Goal: Find contact information: Find contact information

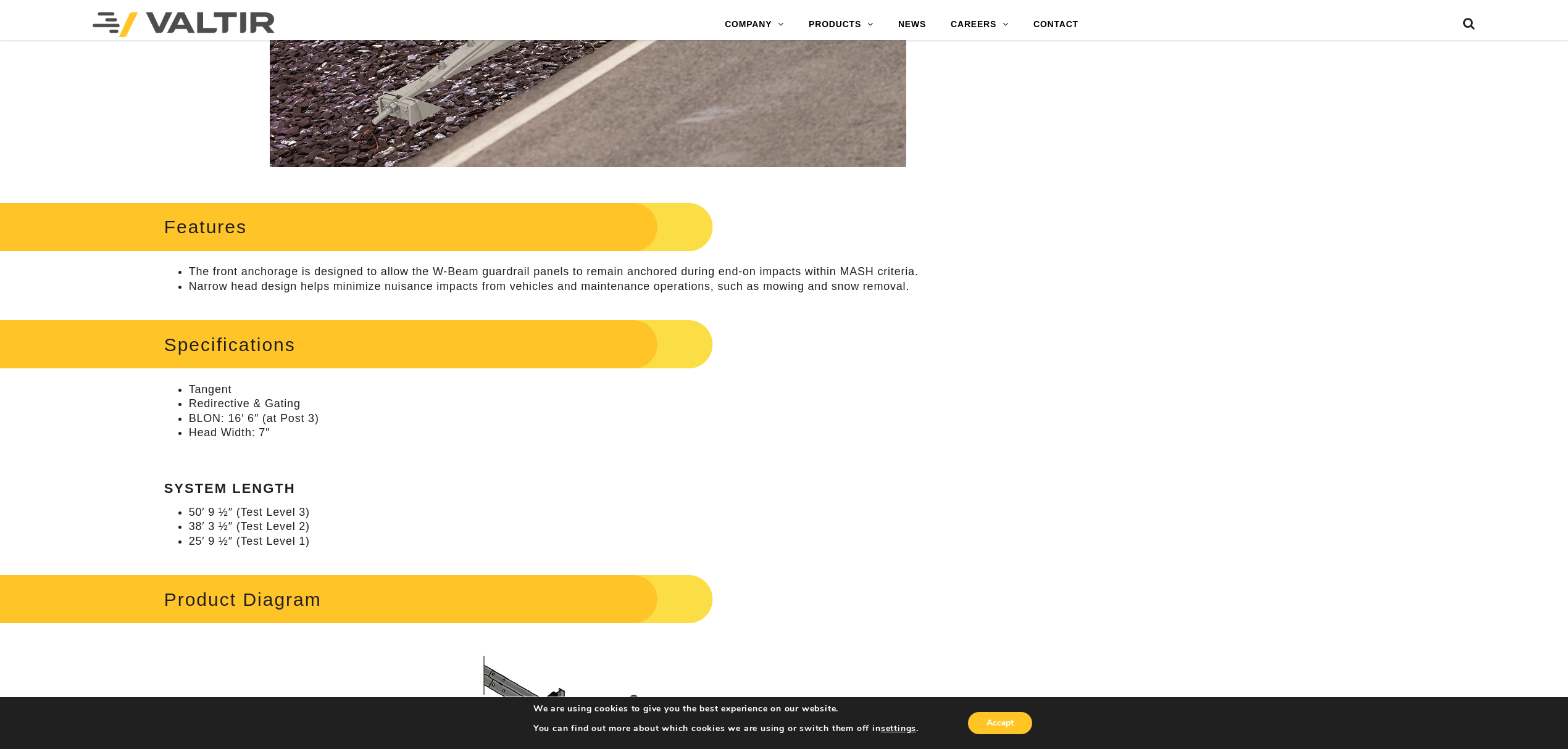
scroll to position [657, 0]
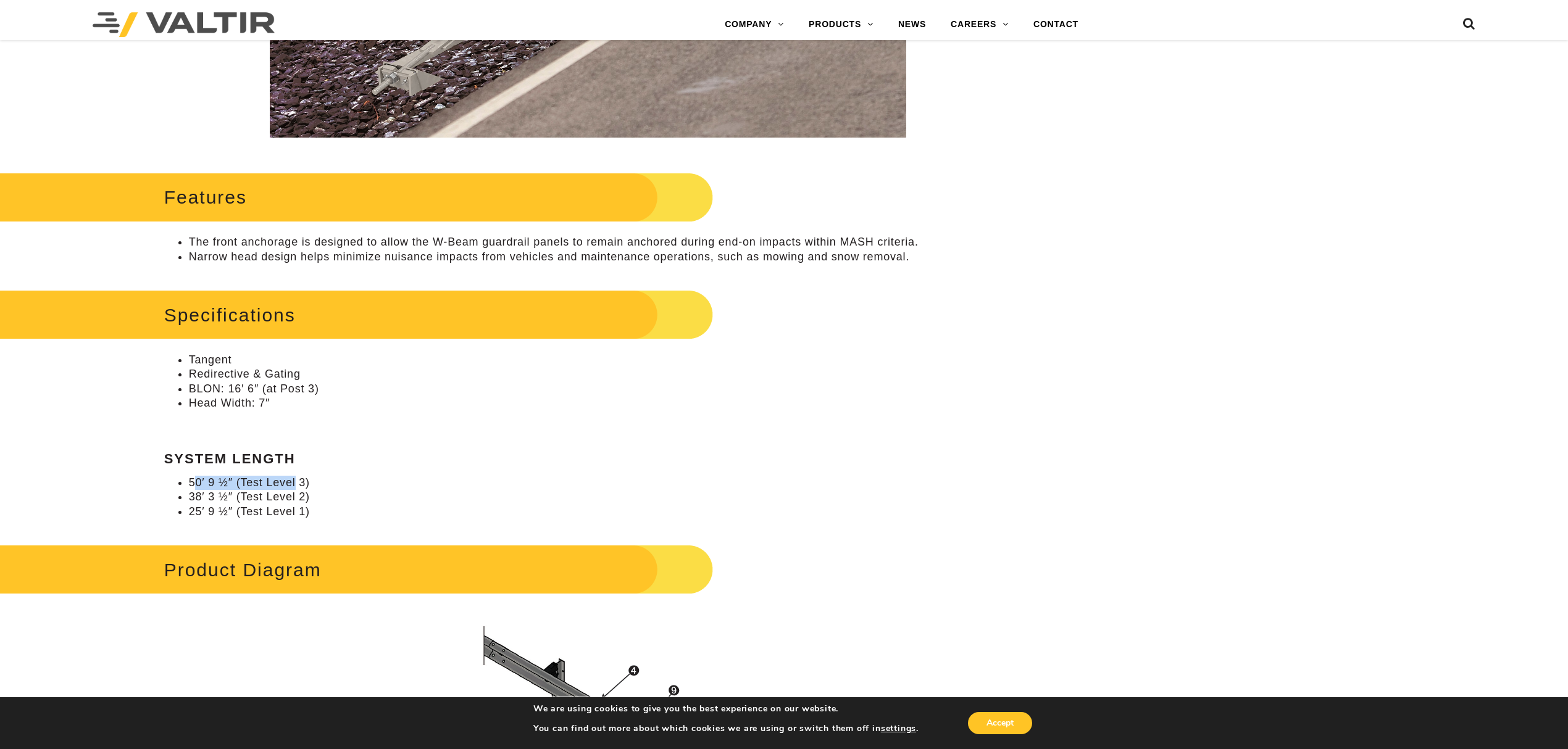
drag, startPoint x: 201, startPoint y: 476, endPoint x: 296, endPoint y: 485, distance: 95.4
click at [296, 485] on li "50′ 9 ½″ (Test Level 3)" at bounding box center [600, 483] width 823 height 14
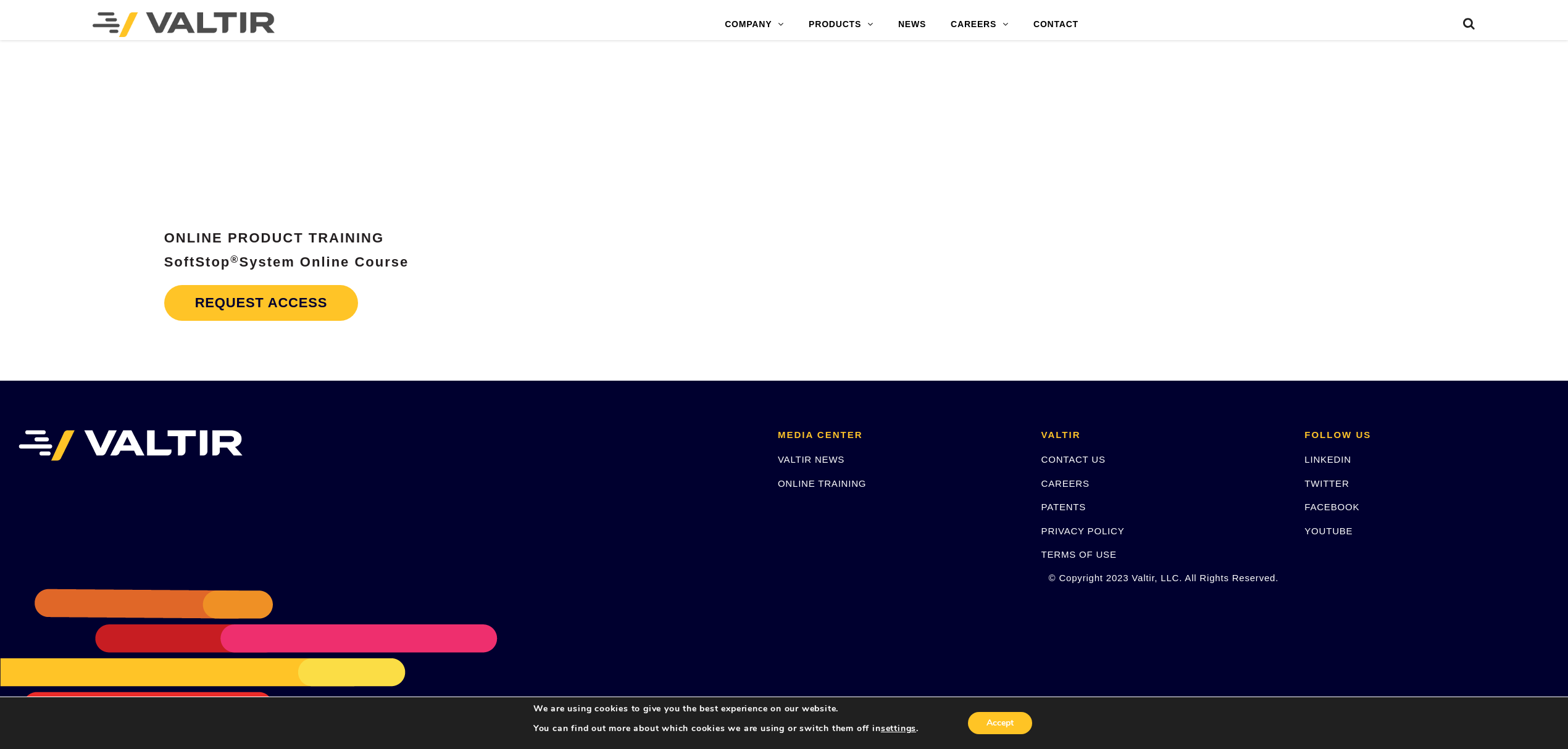
scroll to position [6359, 0]
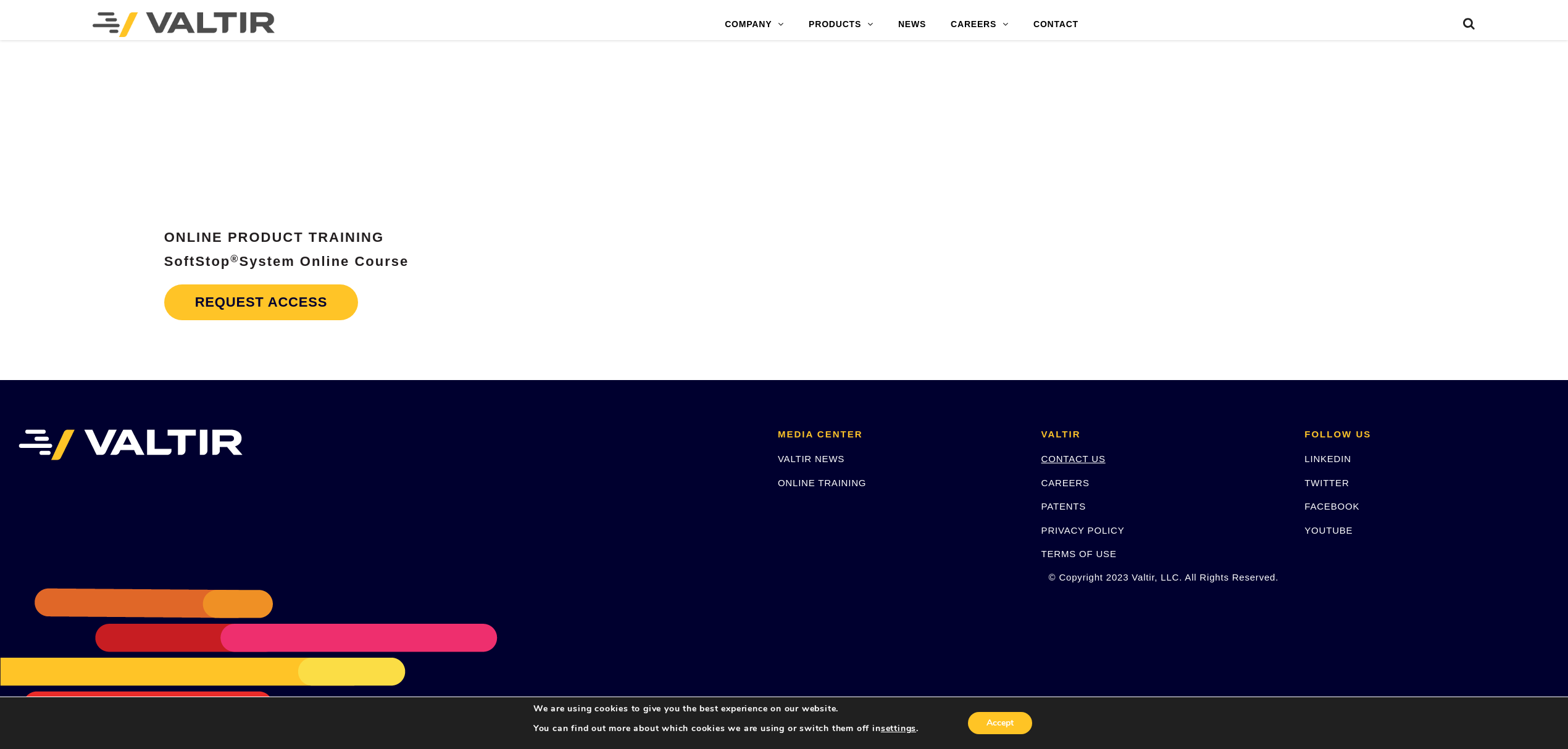
click at [1080, 460] on link "CONTACT US" at bounding box center [1073, 458] width 64 height 10
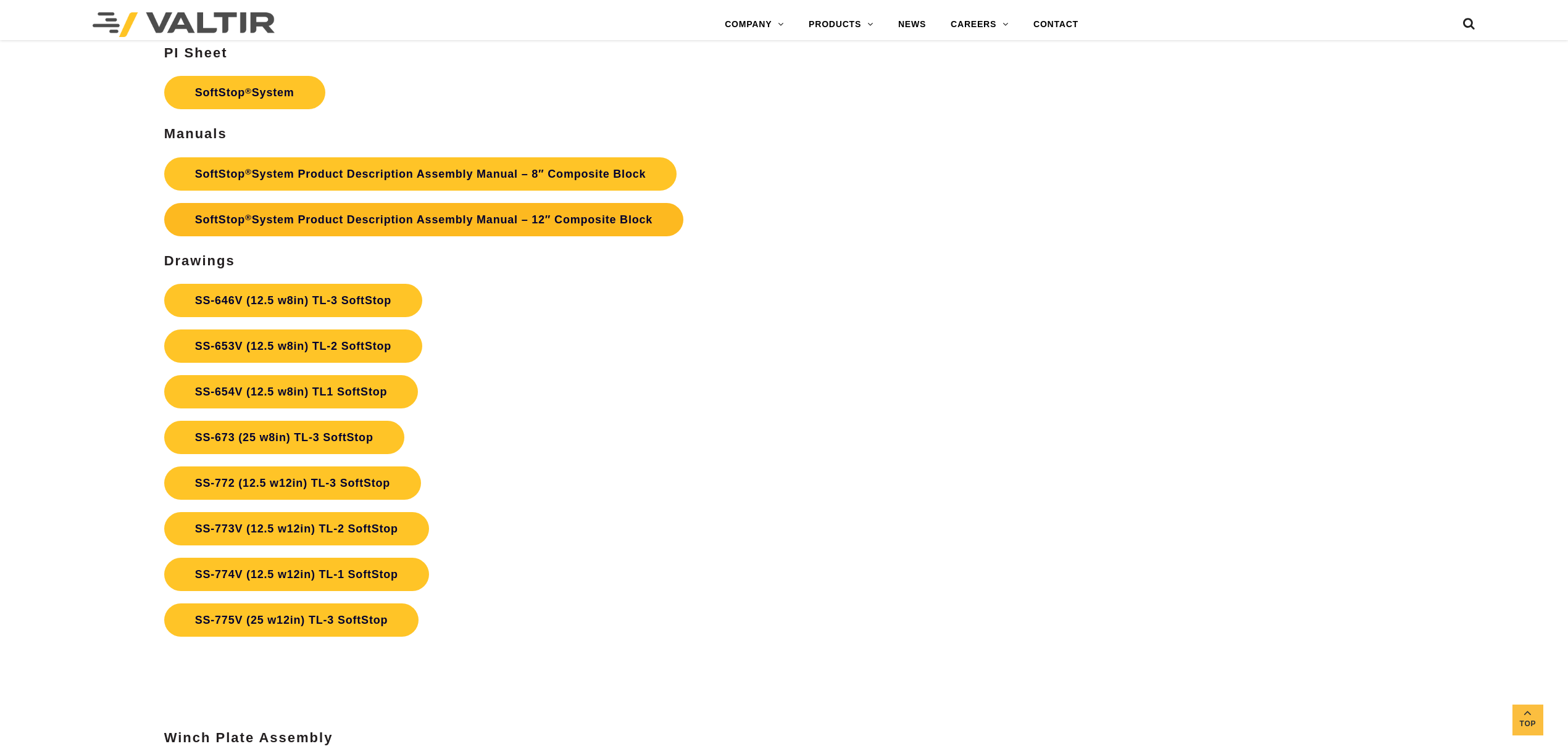
scroll to position [5371, 0]
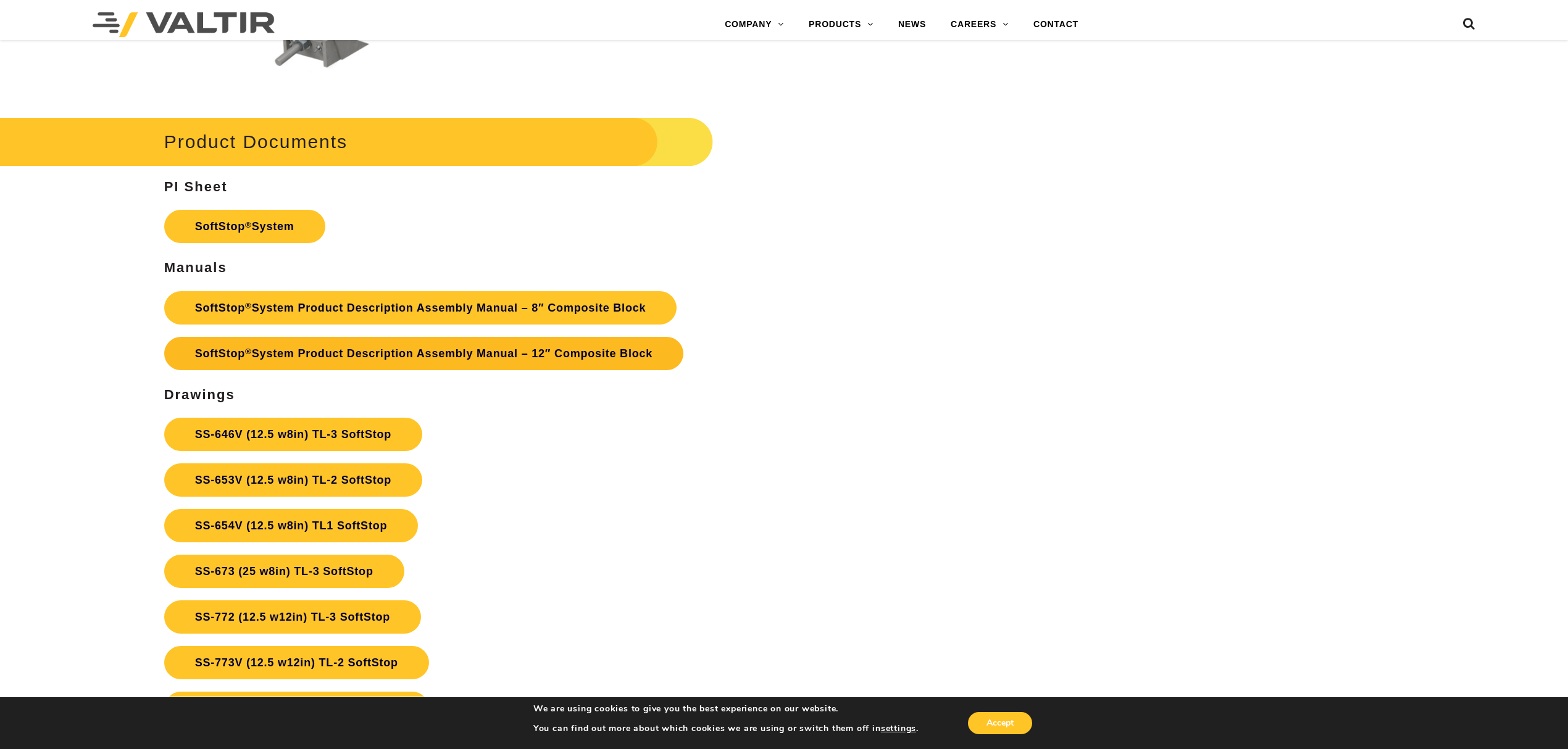
click at [343, 346] on link "SoftStop ® System Product Description Assembly Manual – 12″ Composite Block" at bounding box center [423, 354] width 519 height 34
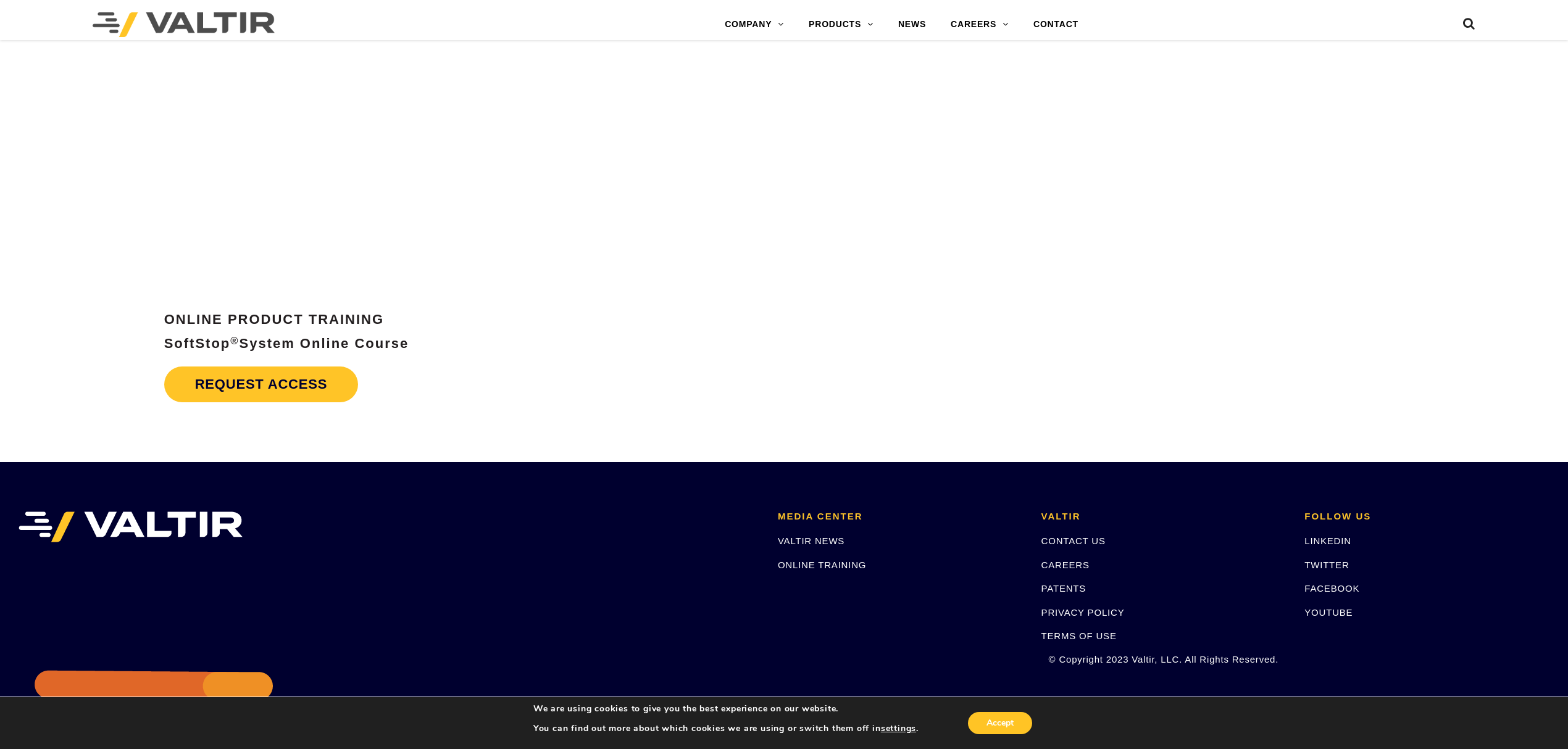
scroll to position [6359, 0]
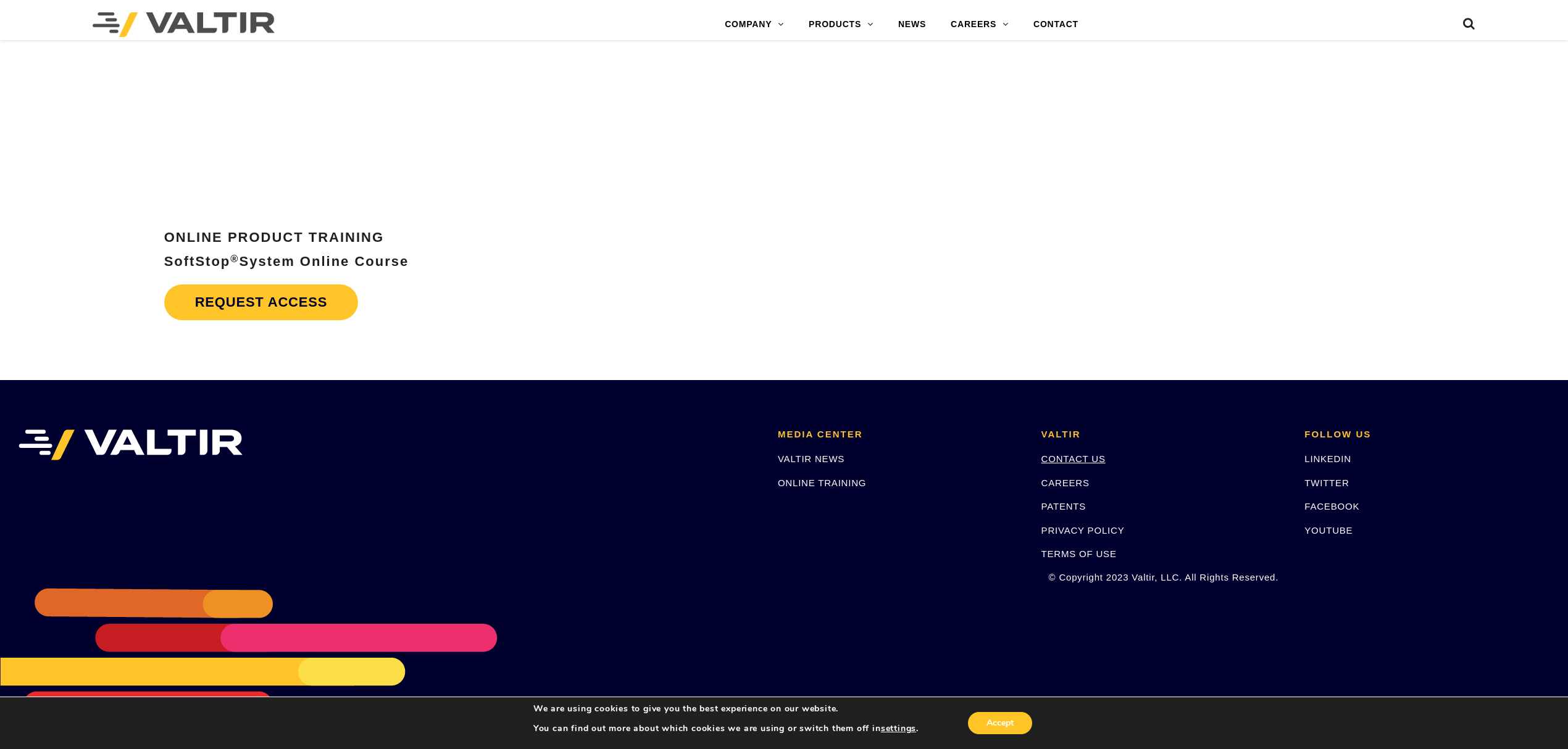
click at [1072, 453] on link "CONTACT US" at bounding box center [1073, 458] width 64 height 10
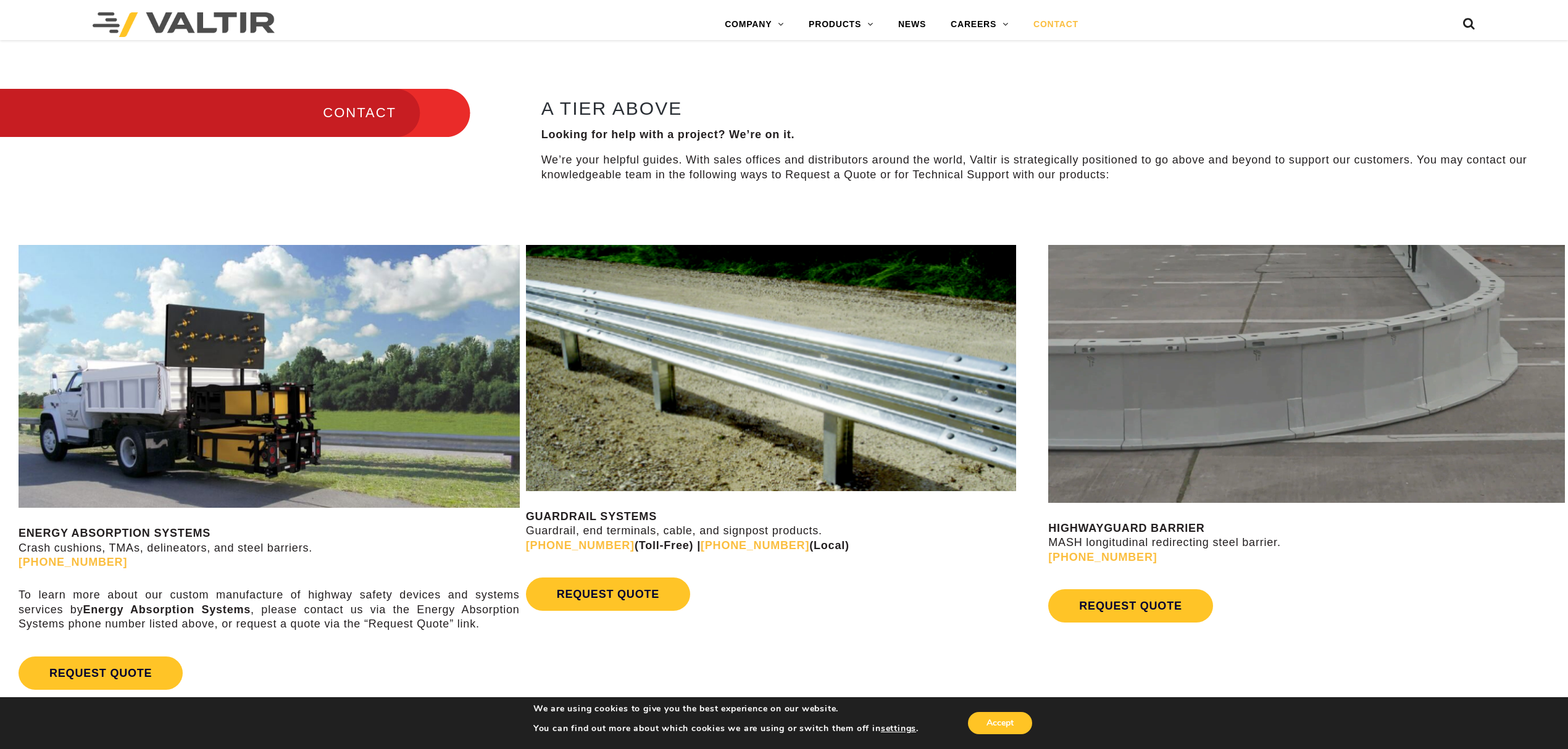
scroll to position [823, 0]
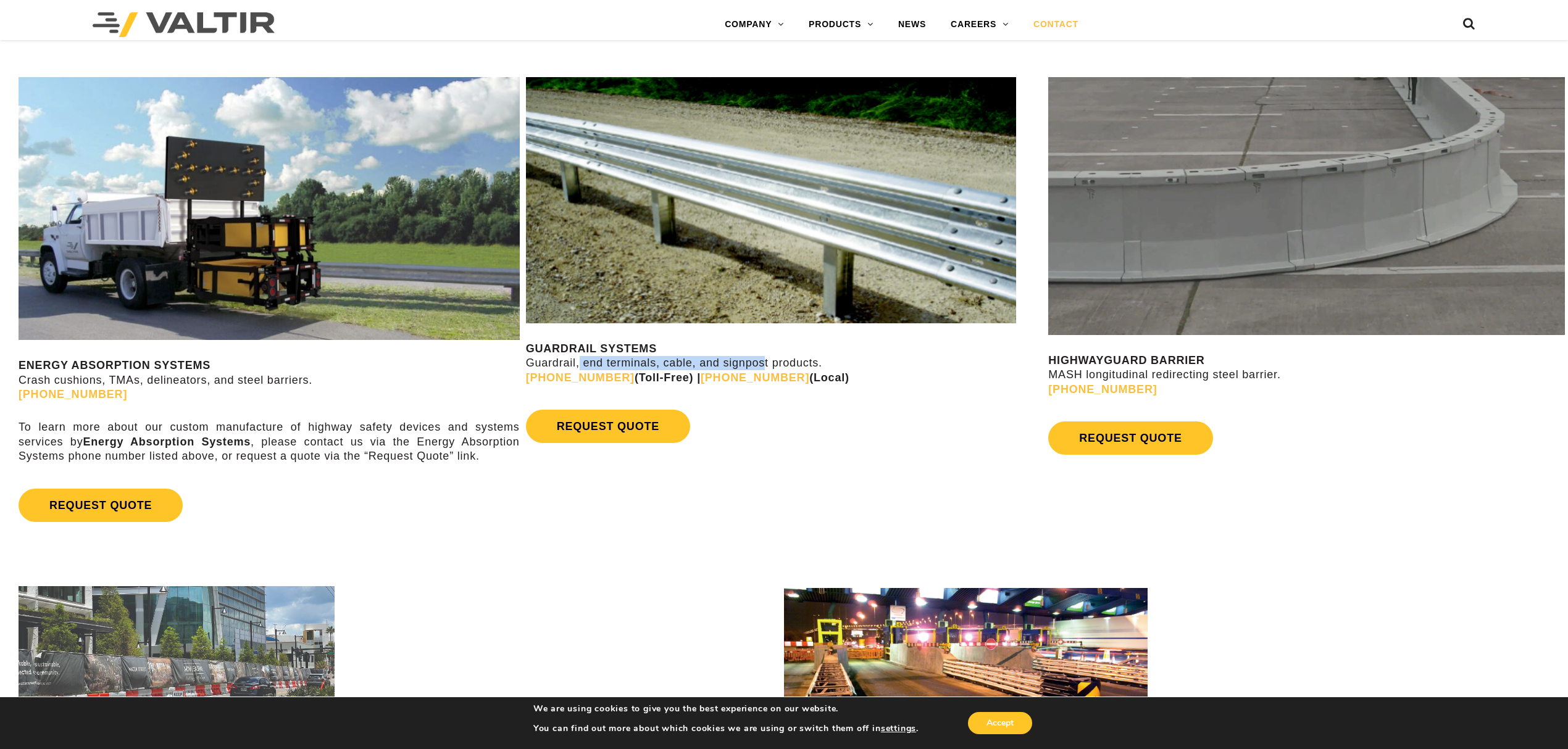
drag, startPoint x: 625, startPoint y: 369, endPoint x: 762, endPoint y: 366, distance: 137.0
click at [762, 366] on p "GUARDRAIL SYSTEMS Guardrail, end terminals, cable, and signpost products. (888)…" at bounding box center [784, 363] width 517 height 43
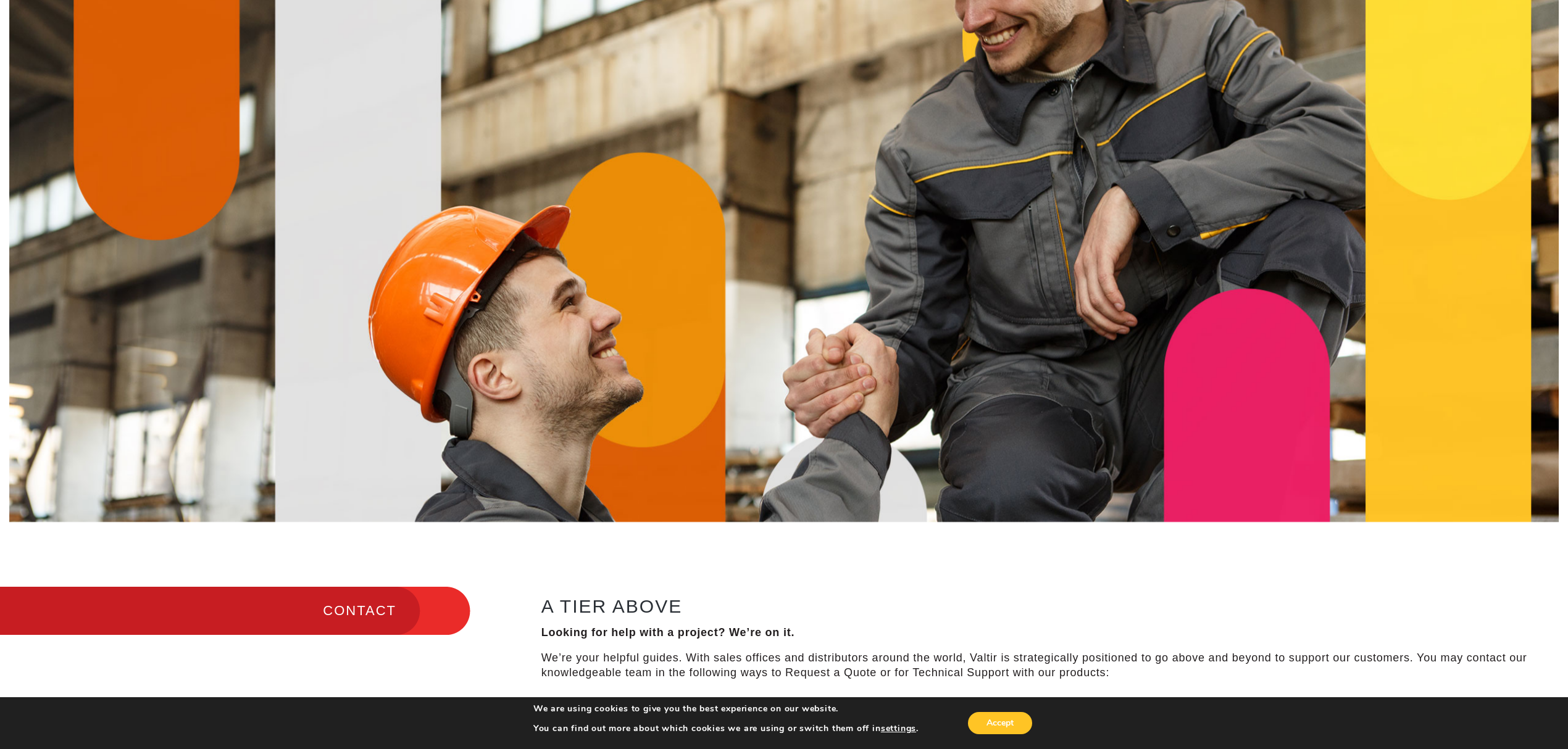
scroll to position [0, 0]
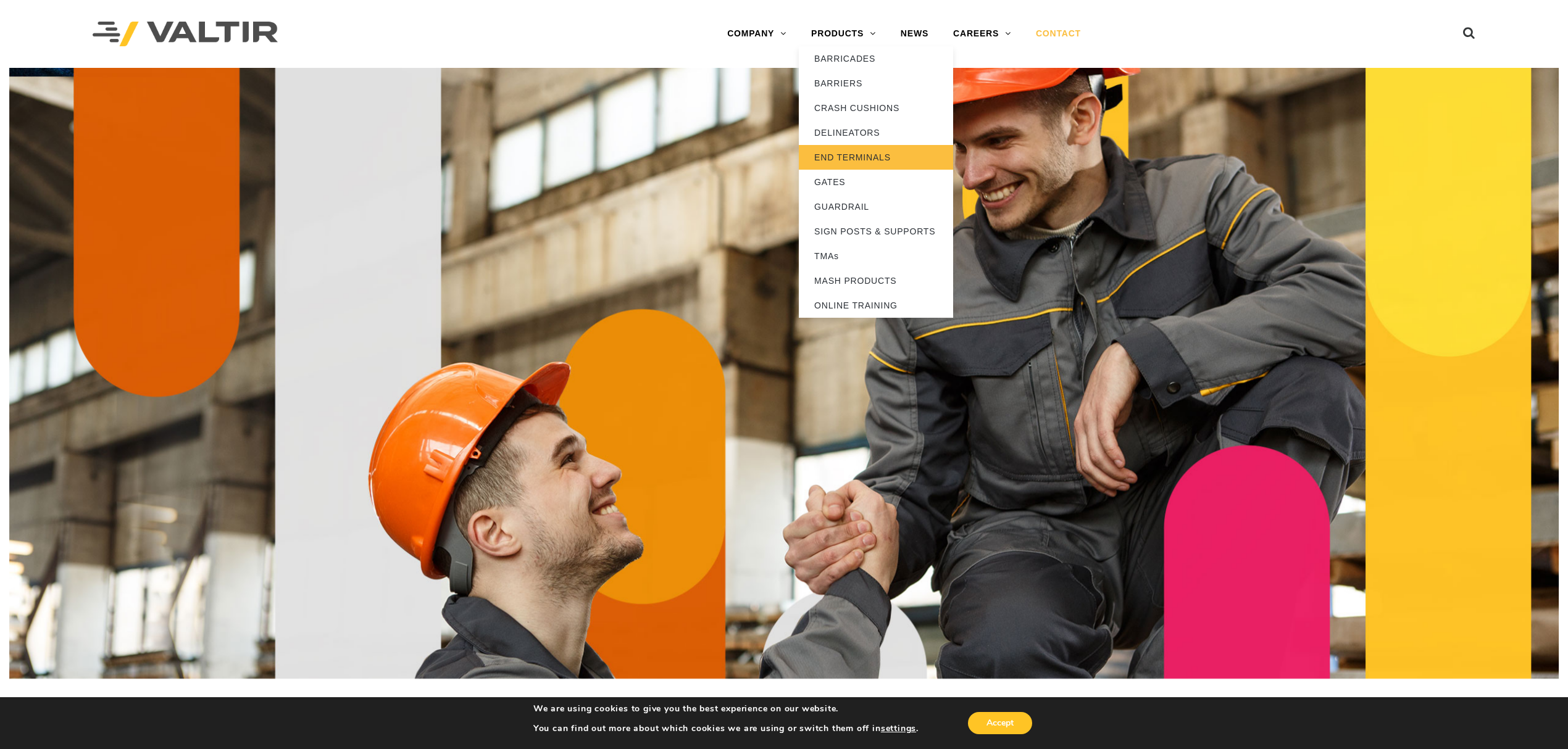
click at [832, 162] on link "END TERMINALS" at bounding box center [876, 157] width 155 height 24
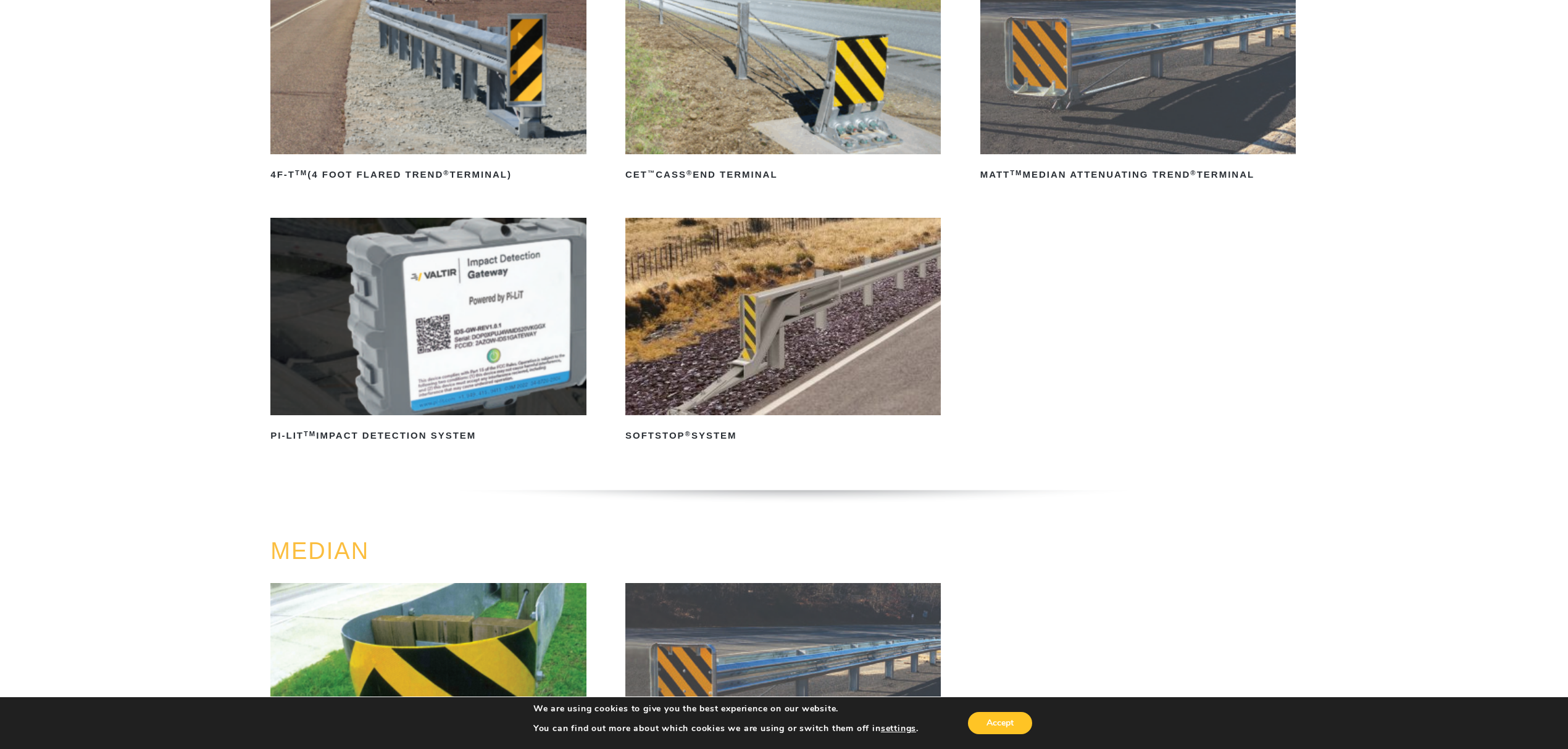
scroll to position [247, 0]
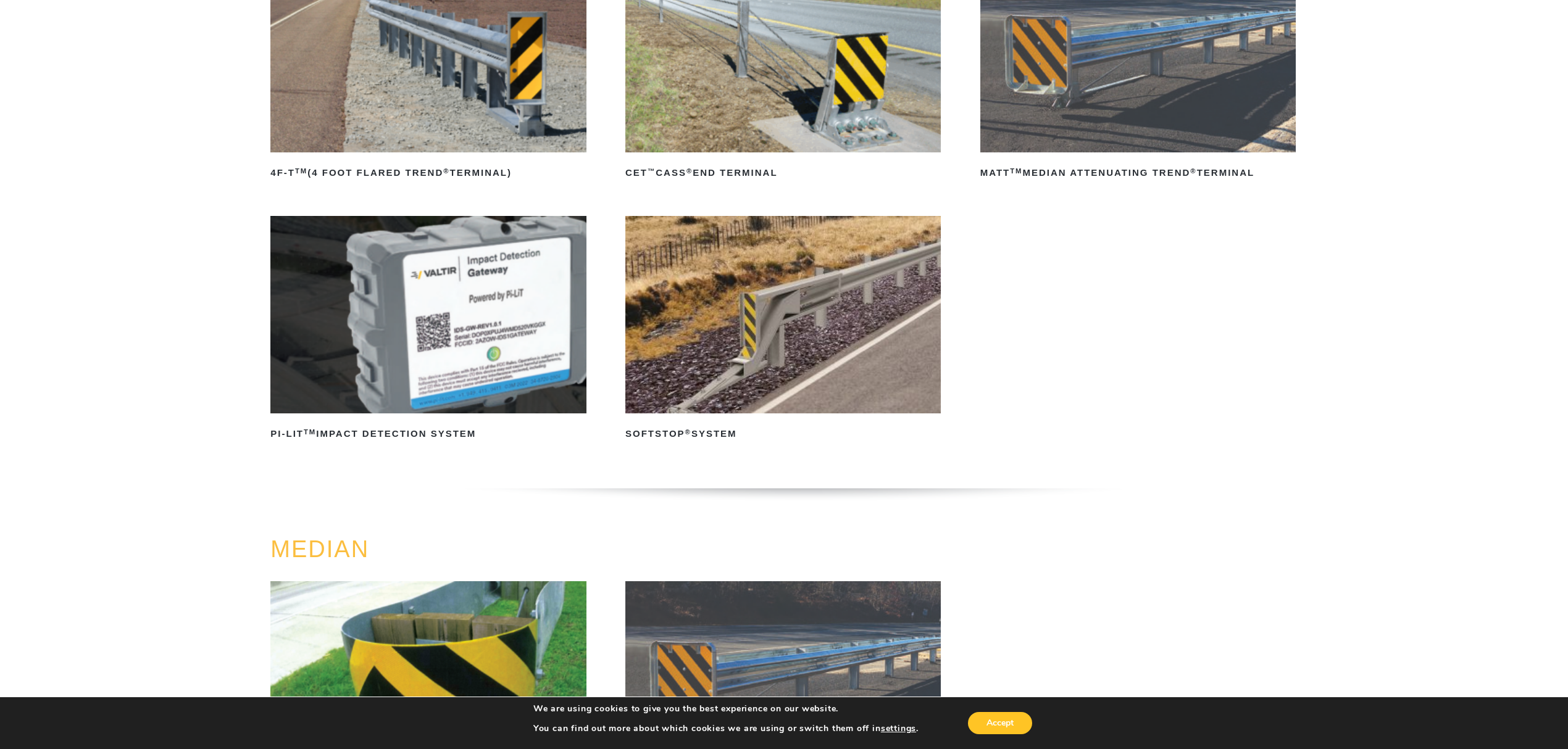
click at [707, 322] on img at bounding box center [783, 314] width 316 height 197
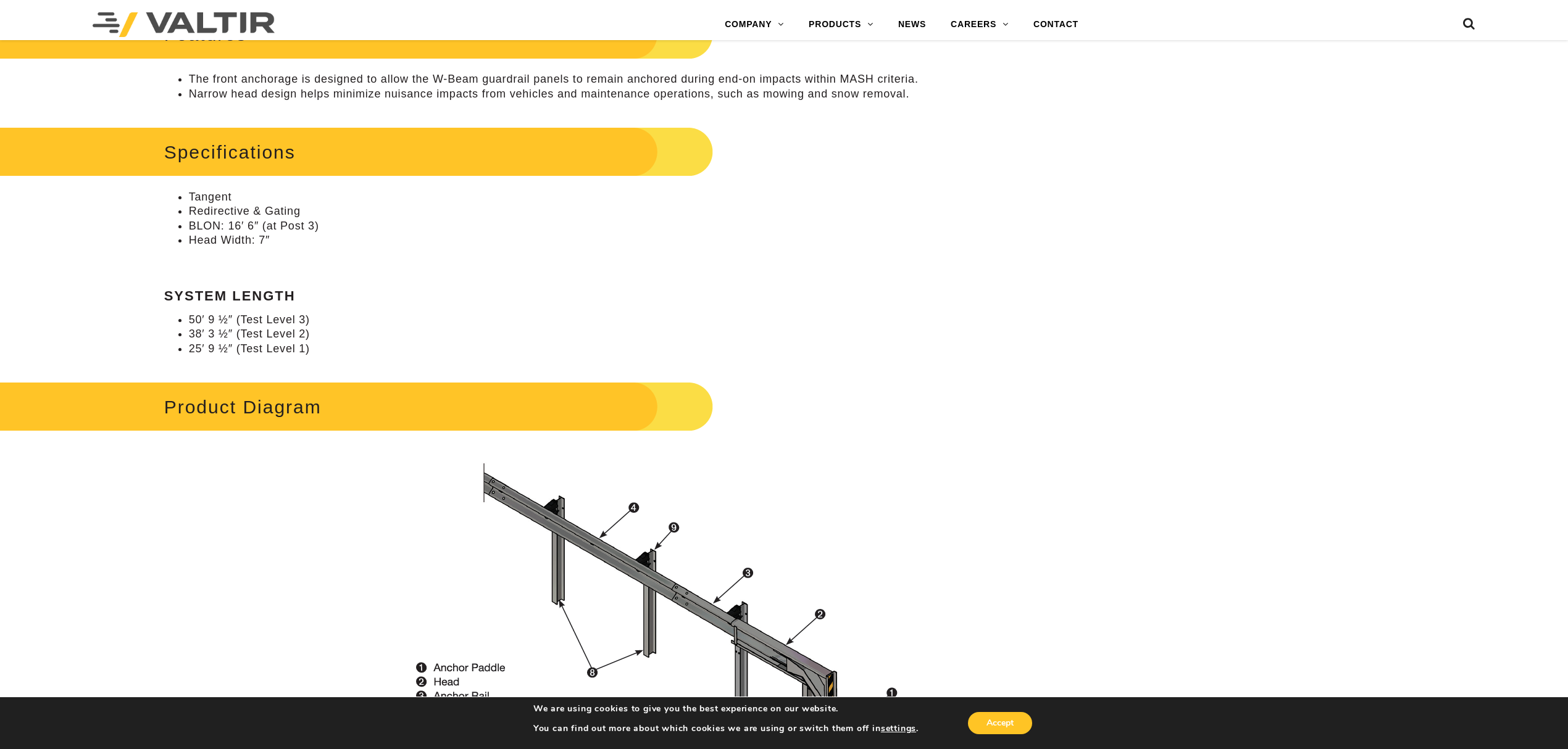
scroll to position [823, 0]
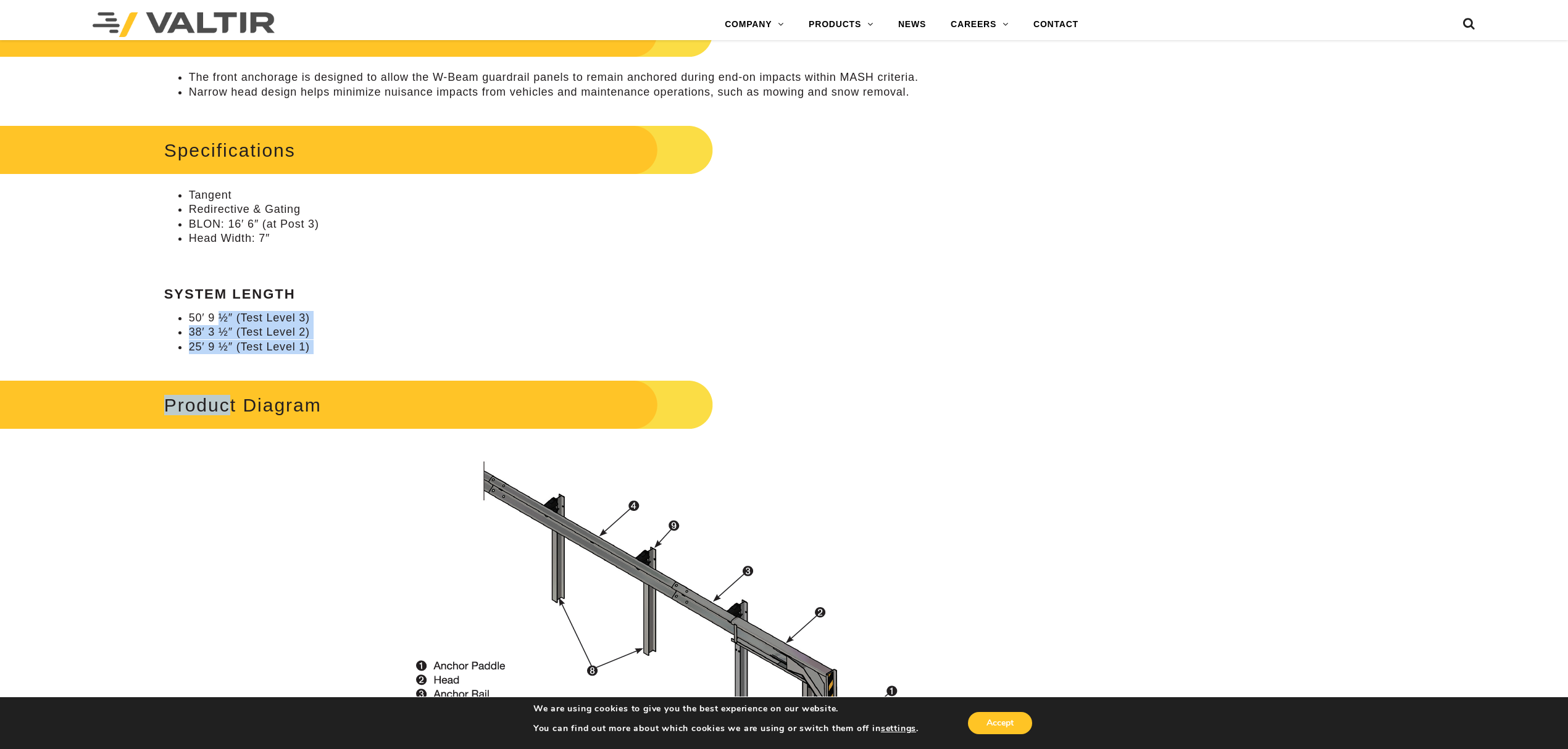
drag, startPoint x: 254, startPoint y: 322, endPoint x: 467, endPoint y: 354, distance: 215.4
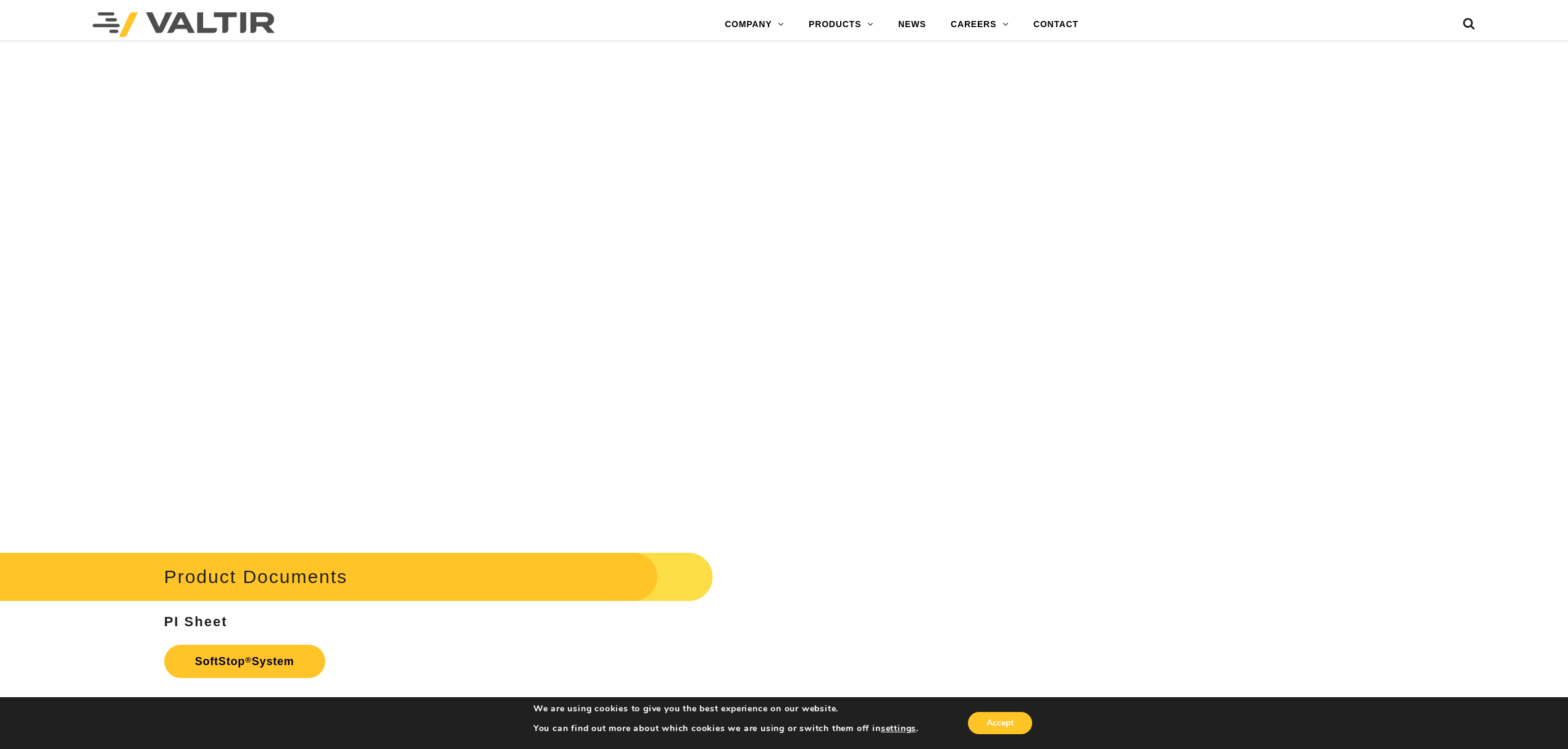
scroll to position [5266, 0]
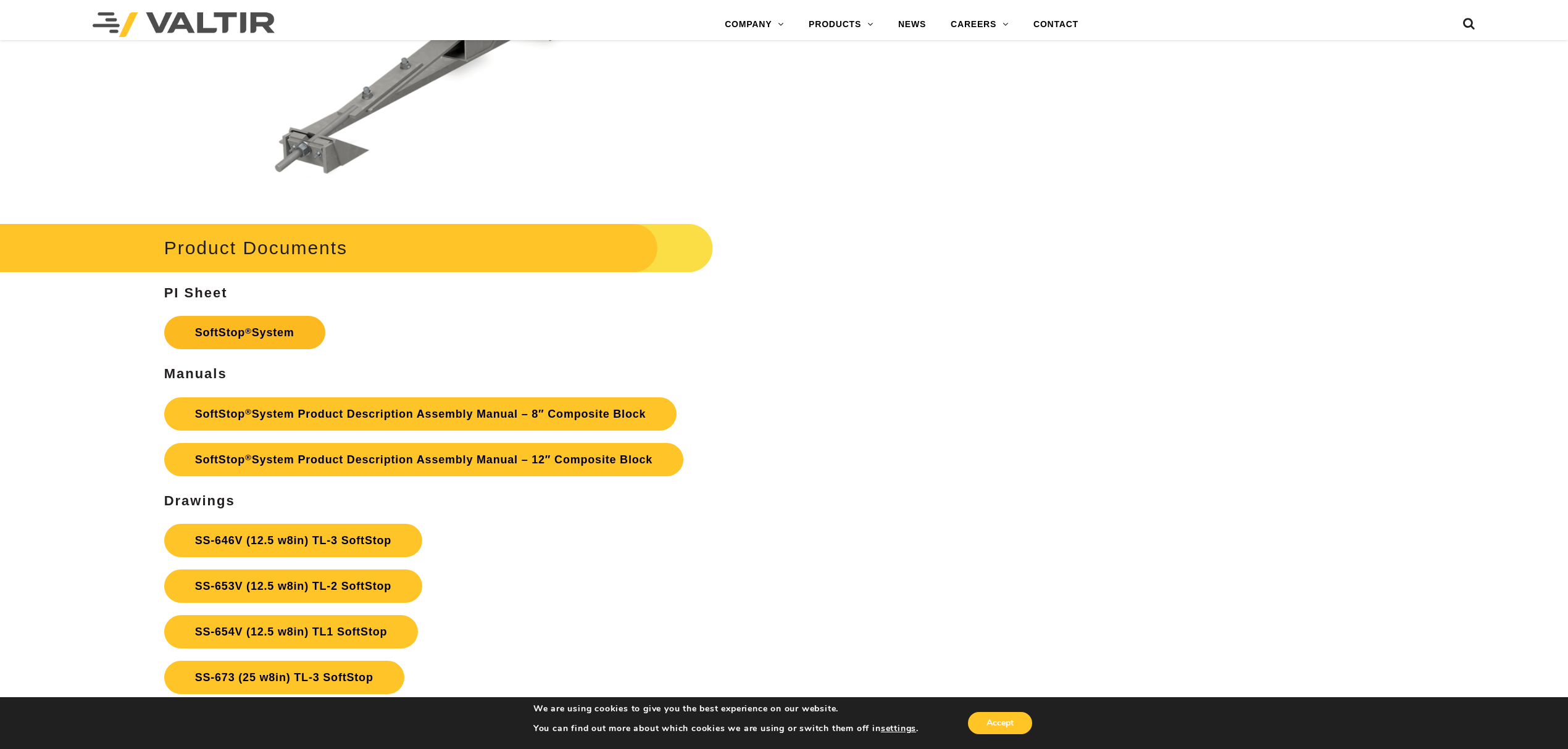
click at [278, 333] on link "SoftStop ® System" at bounding box center [244, 333] width 161 height 34
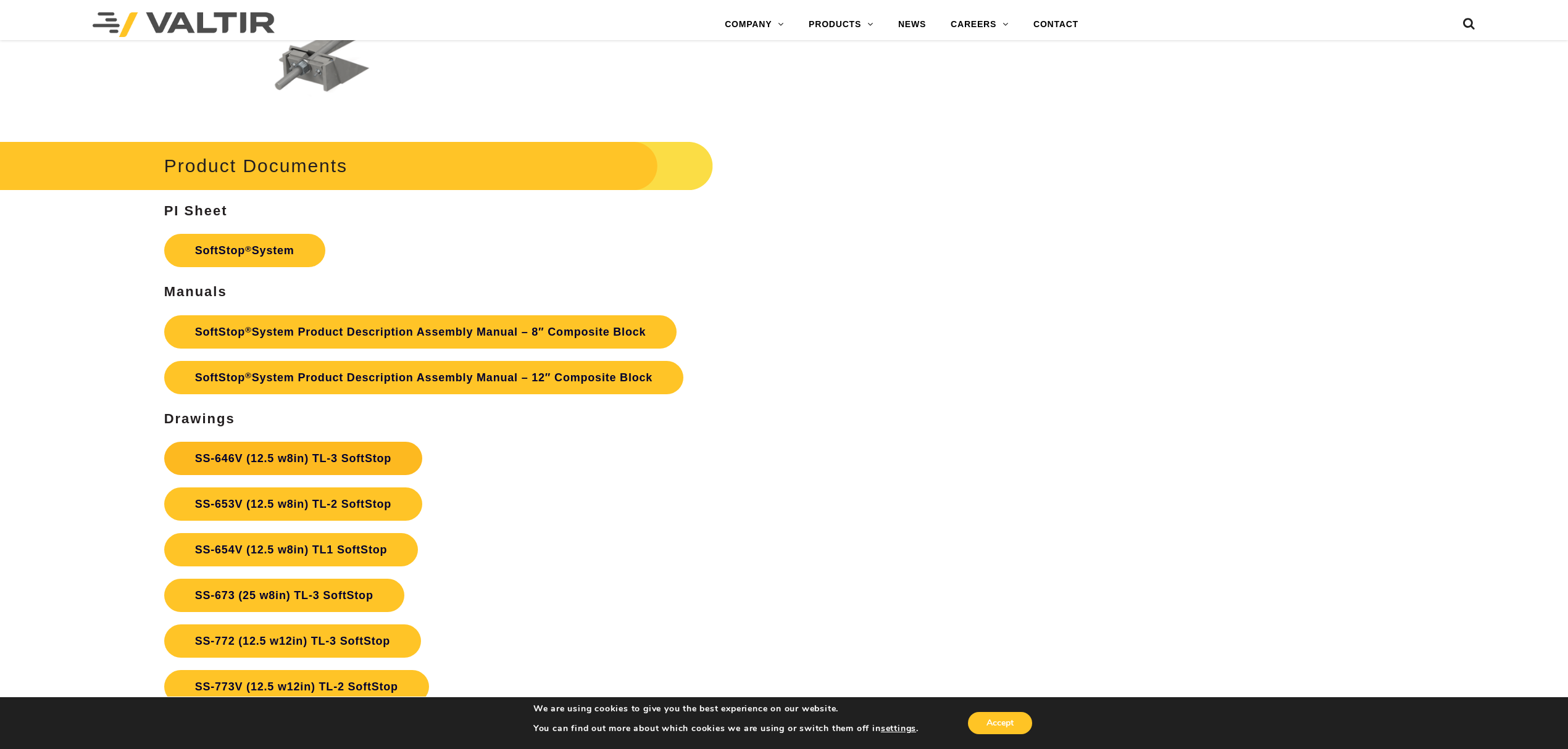
click at [343, 458] on link "SS-646V (12.5 w8in) TL-3 SoftStop" at bounding box center [292, 458] width 258 height 34
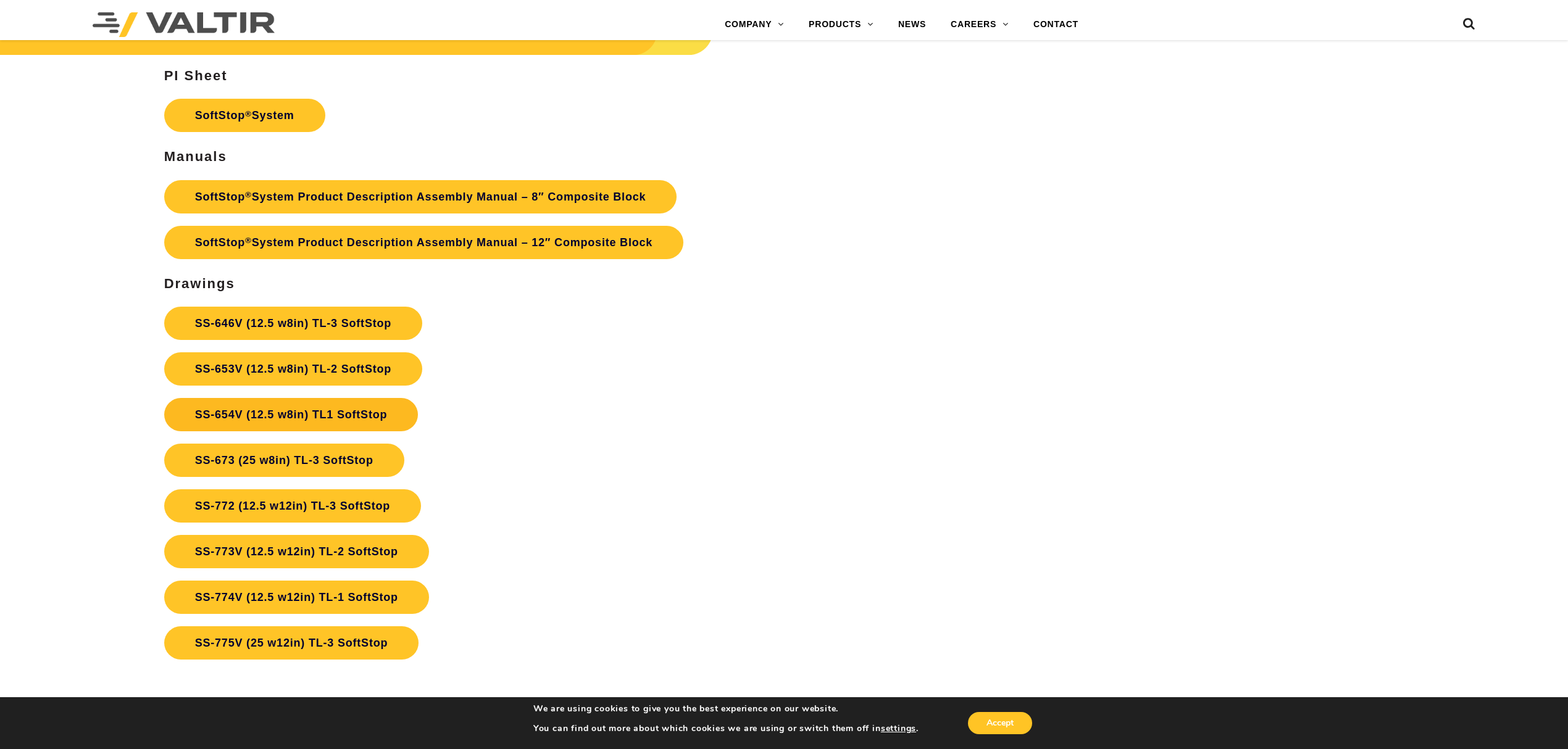
scroll to position [5512, 0]
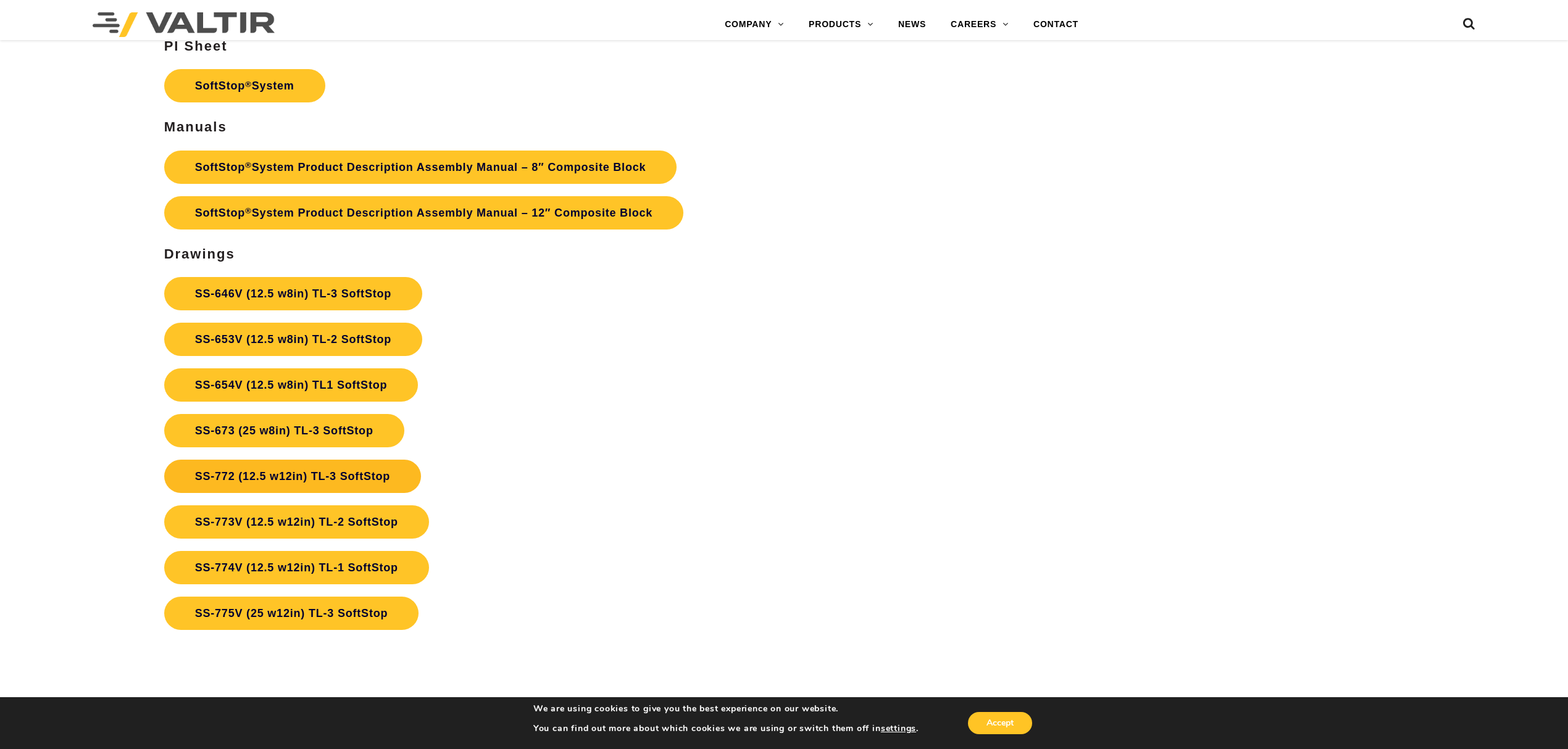
click at [338, 478] on link "SS-772 (12.5 w12in) TL-3 SoftStop" at bounding box center [292, 476] width 257 height 34
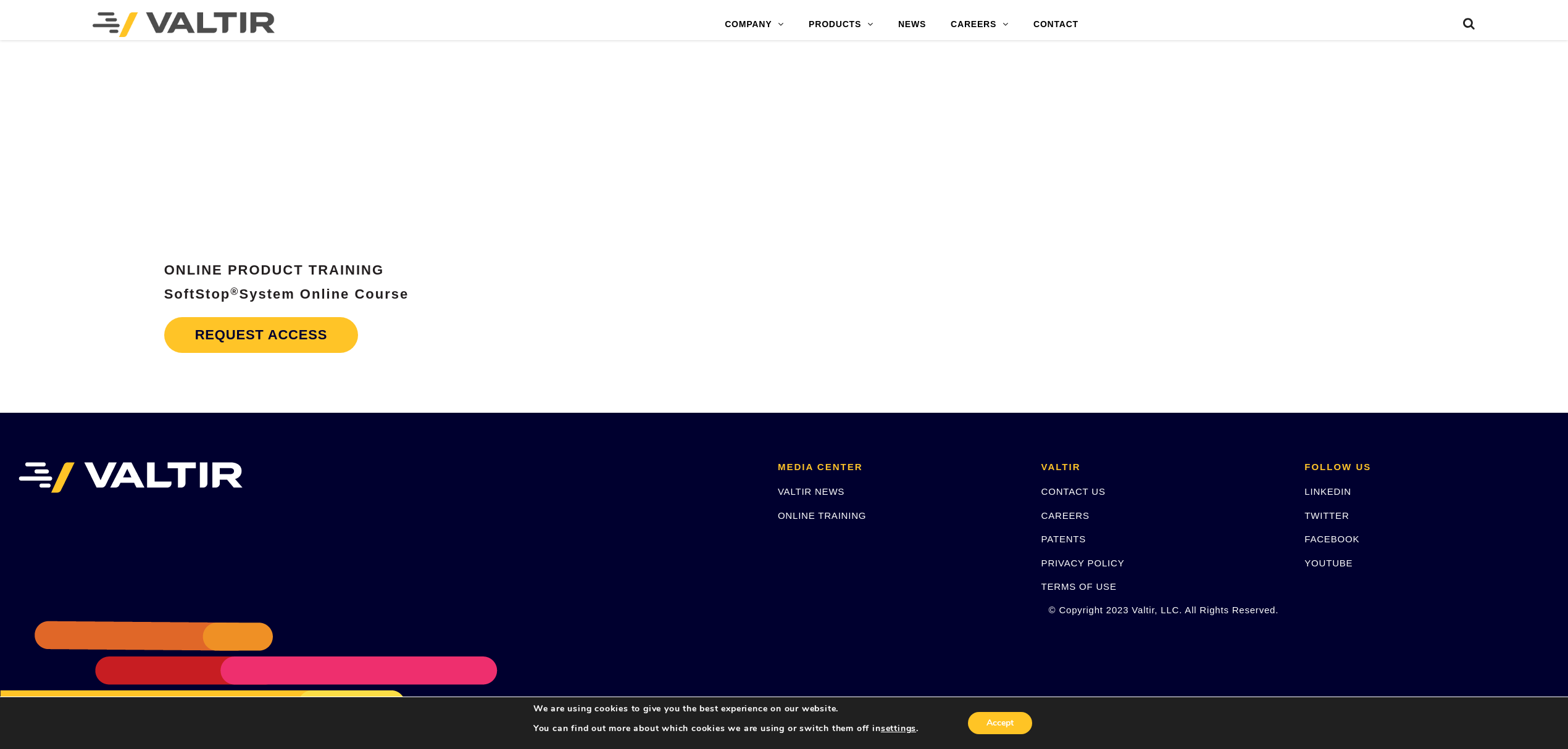
scroll to position [6335, 0]
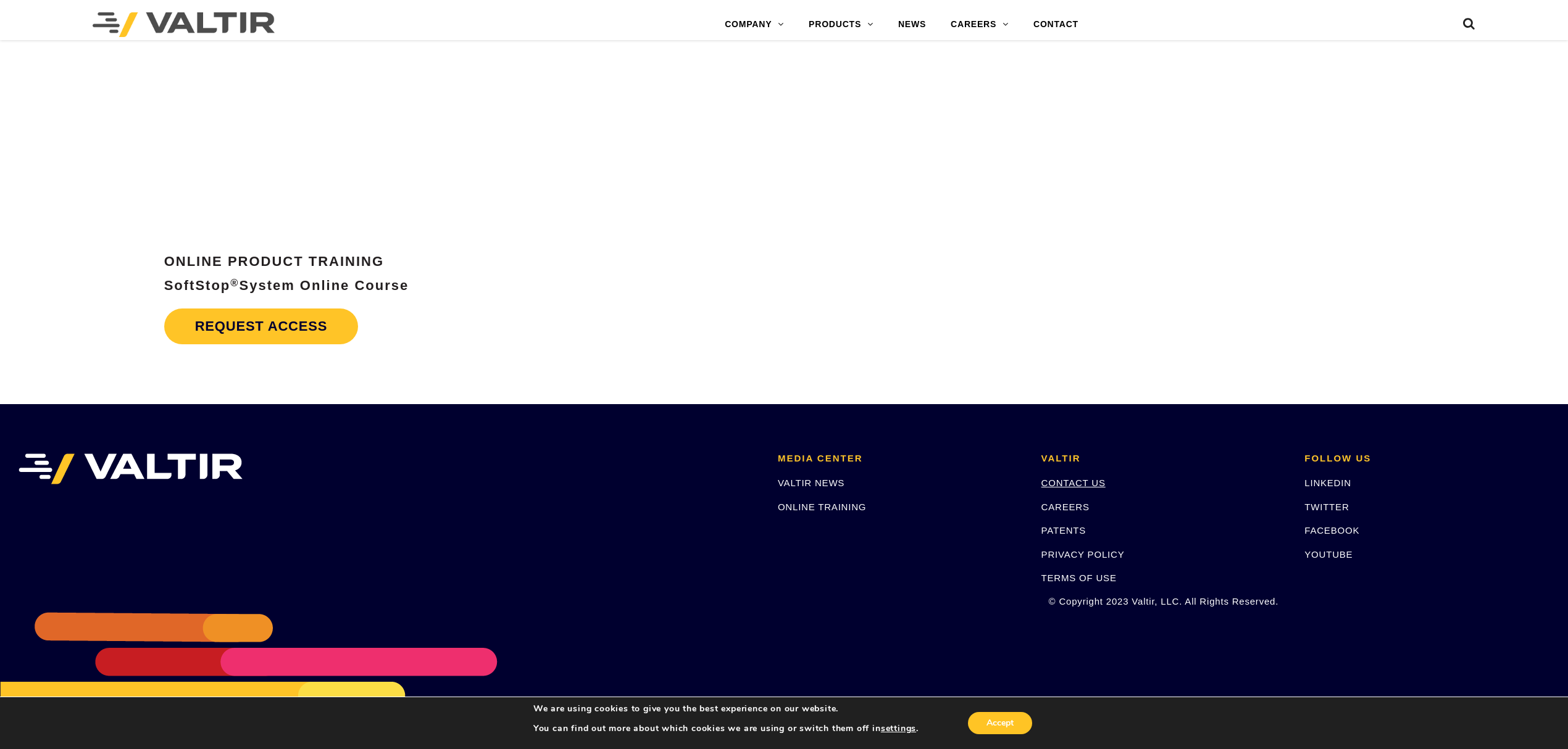
click at [1072, 479] on link "CONTACT US" at bounding box center [1073, 483] width 64 height 10
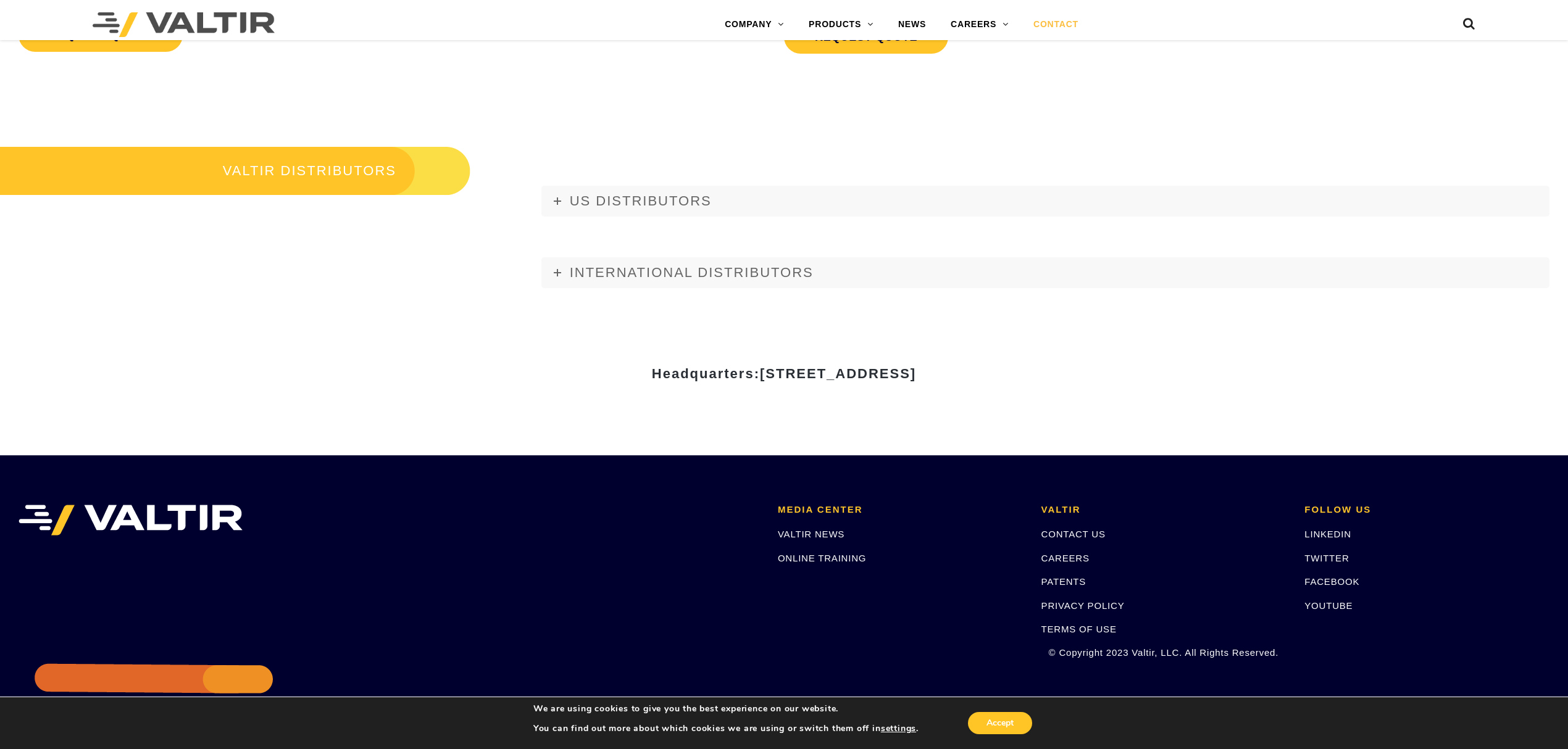
scroll to position [1726, 0]
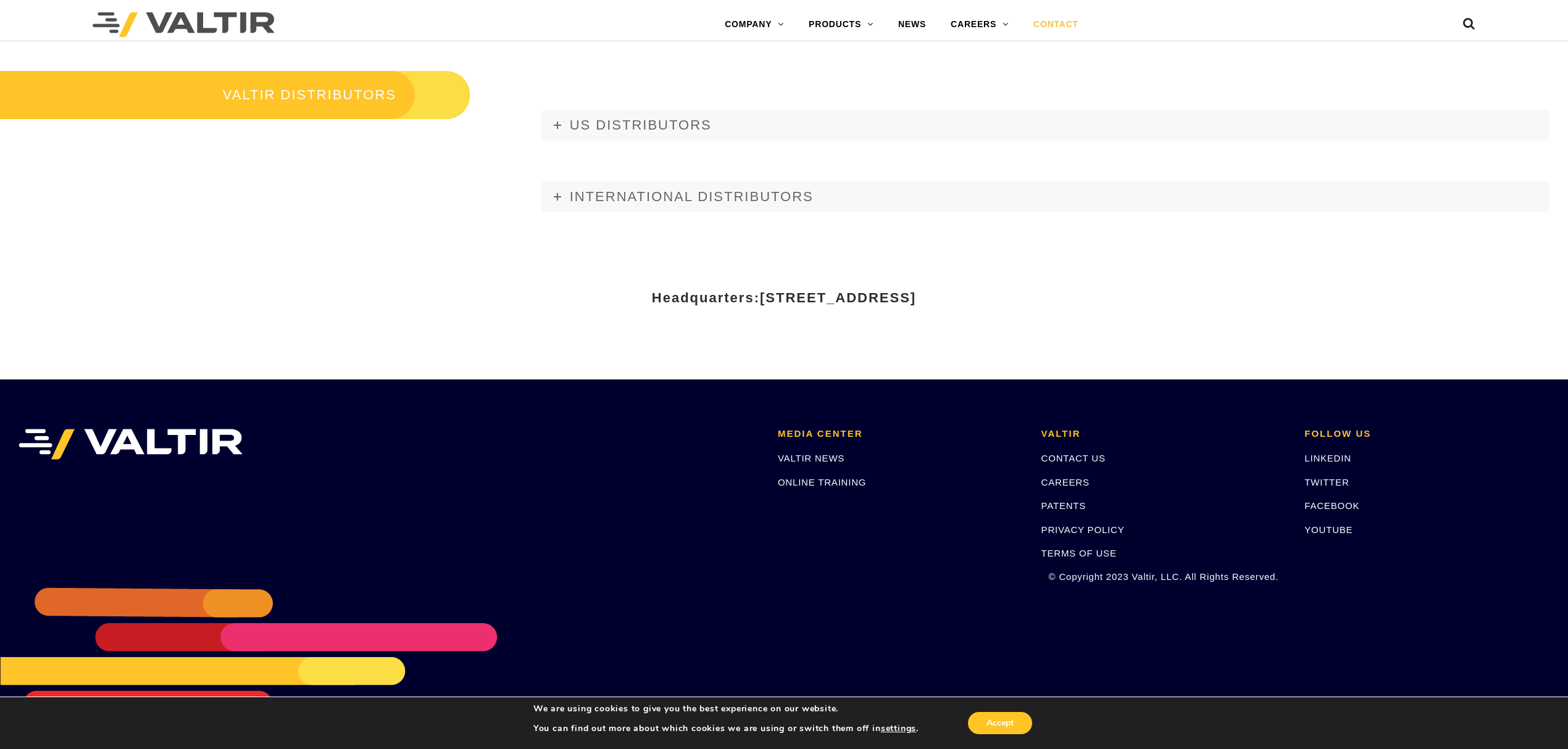
drag, startPoint x: 632, startPoint y: 278, endPoint x: 1006, endPoint y: 322, distance: 376.6
click at [1006, 322] on div "Headquarters: 15601 Dallas Parkway, Suite 525 | Addison, TX 75001" at bounding box center [784, 302] width 741 height 154
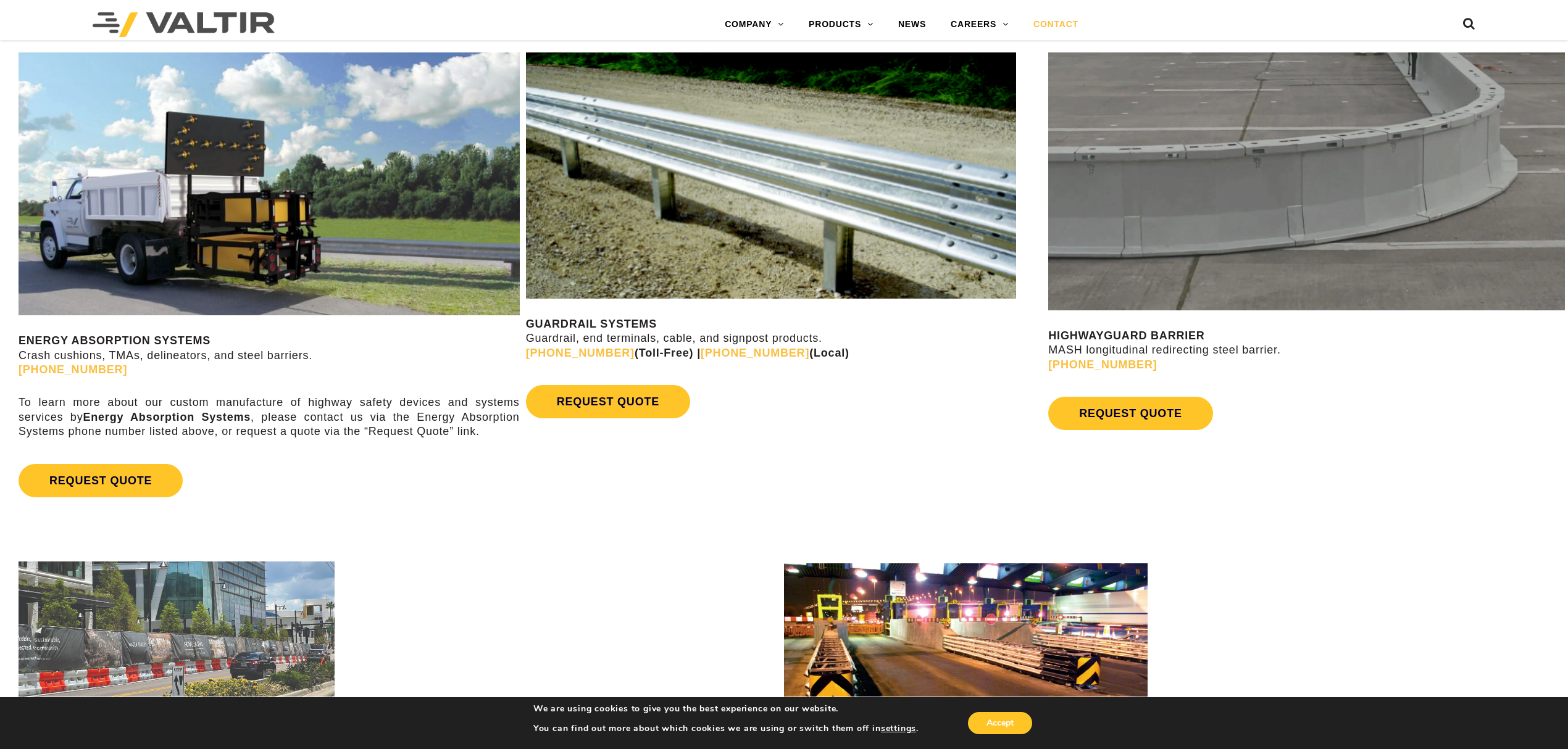
scroll to position [739, 0]
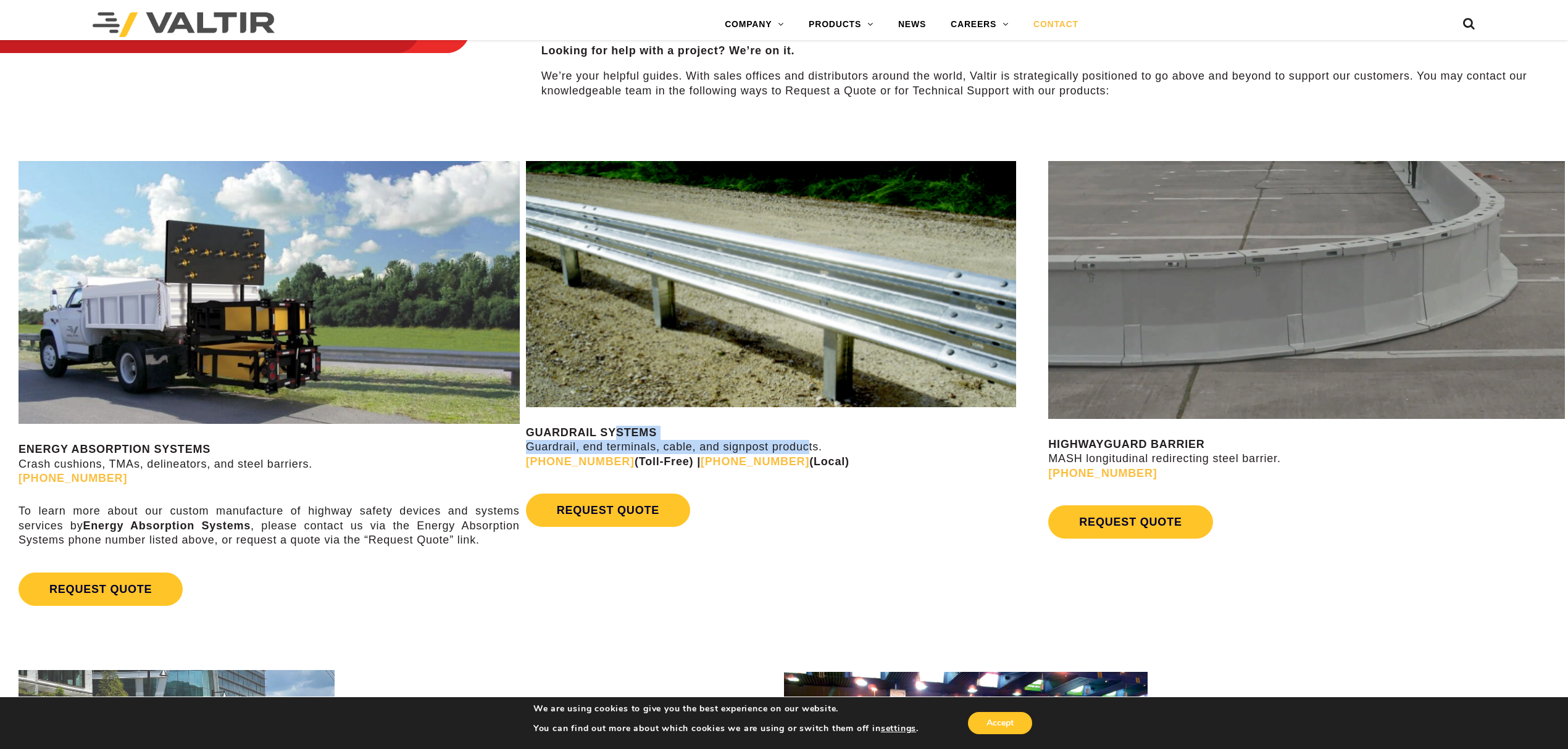
drag, startPoint x: 654, startPoint y: 442, endPoint x: 810, endPoint y: 447, distance: 156.1
click at [810, 447] on p "GUARDRAIL SYSTEMS Guardrail, end terminals, cable, and signpost products. (888)…" at bounding box center [784, 447] width 517 height 43
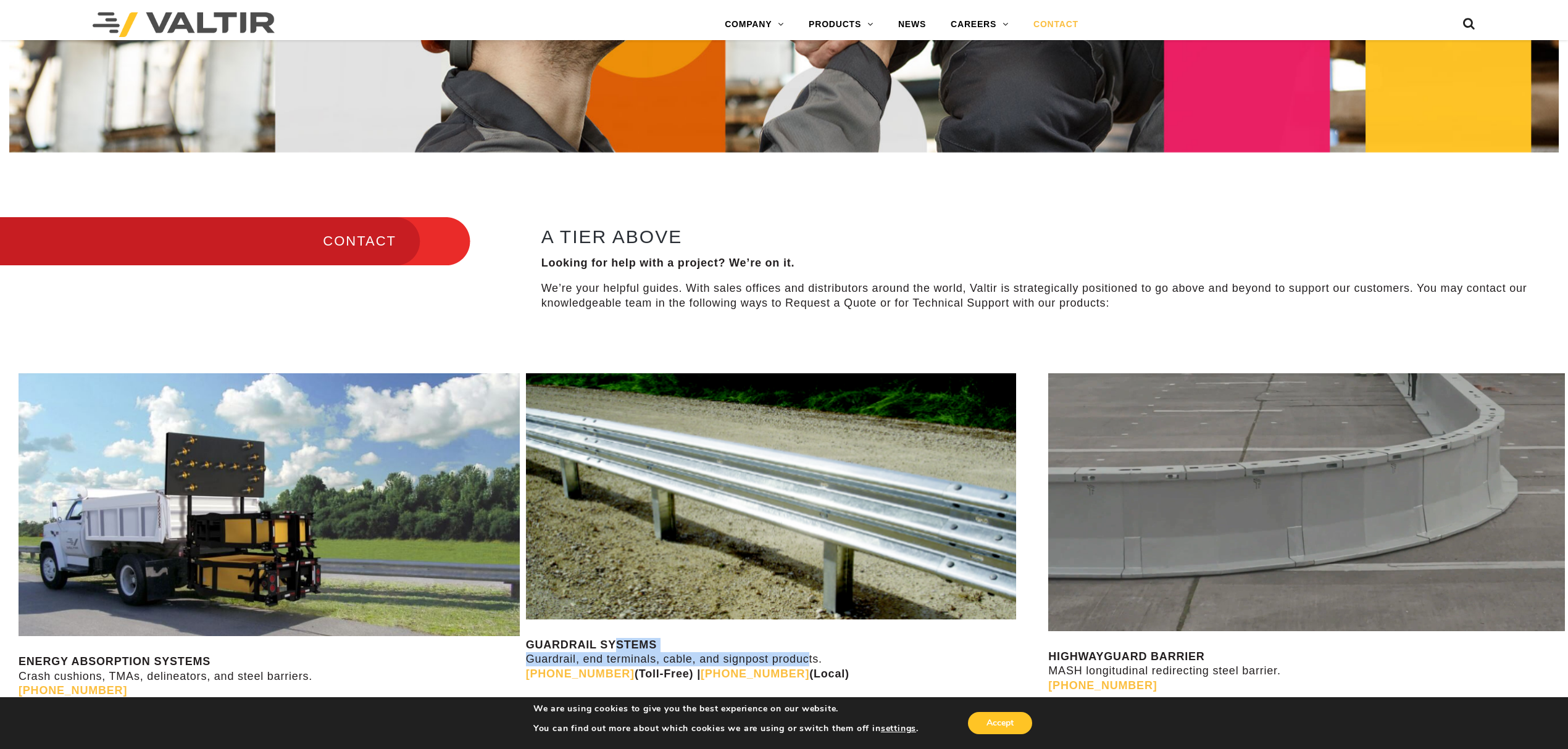
scroll to position [492, 0]
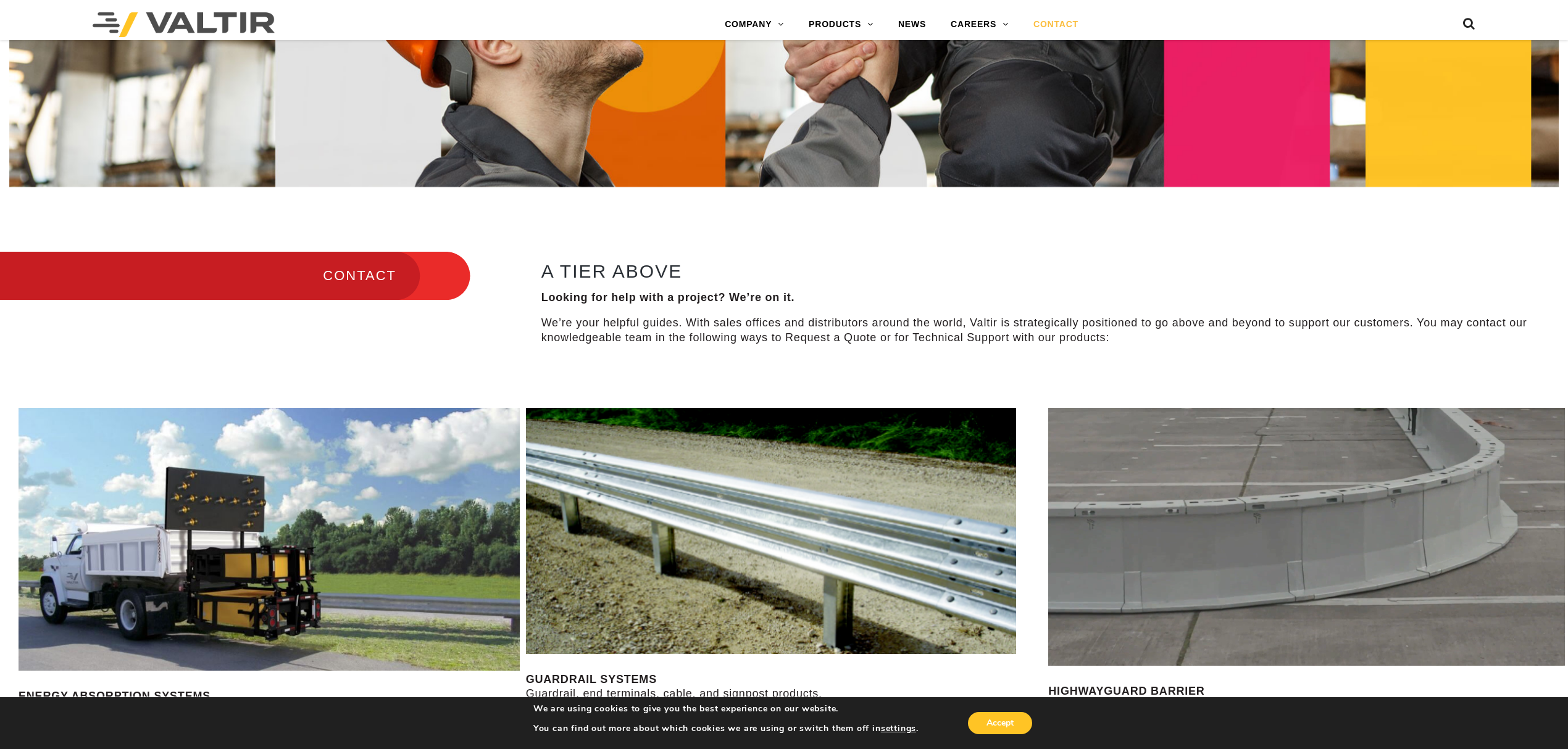
click at [362, 275] on h3 "CONTACT" at bounding box center [235, 276] width 470 height 52
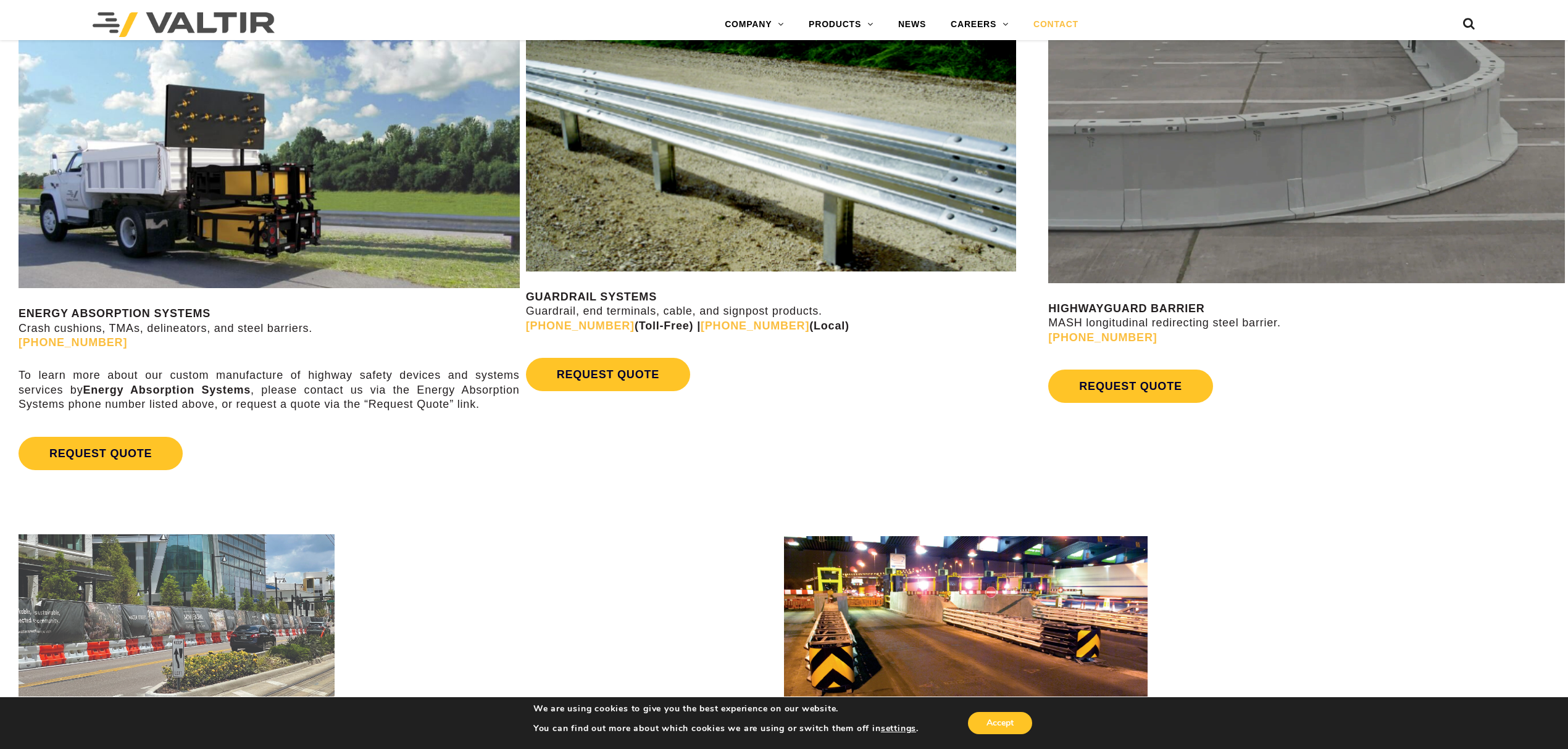
scroll to position [904, 0]
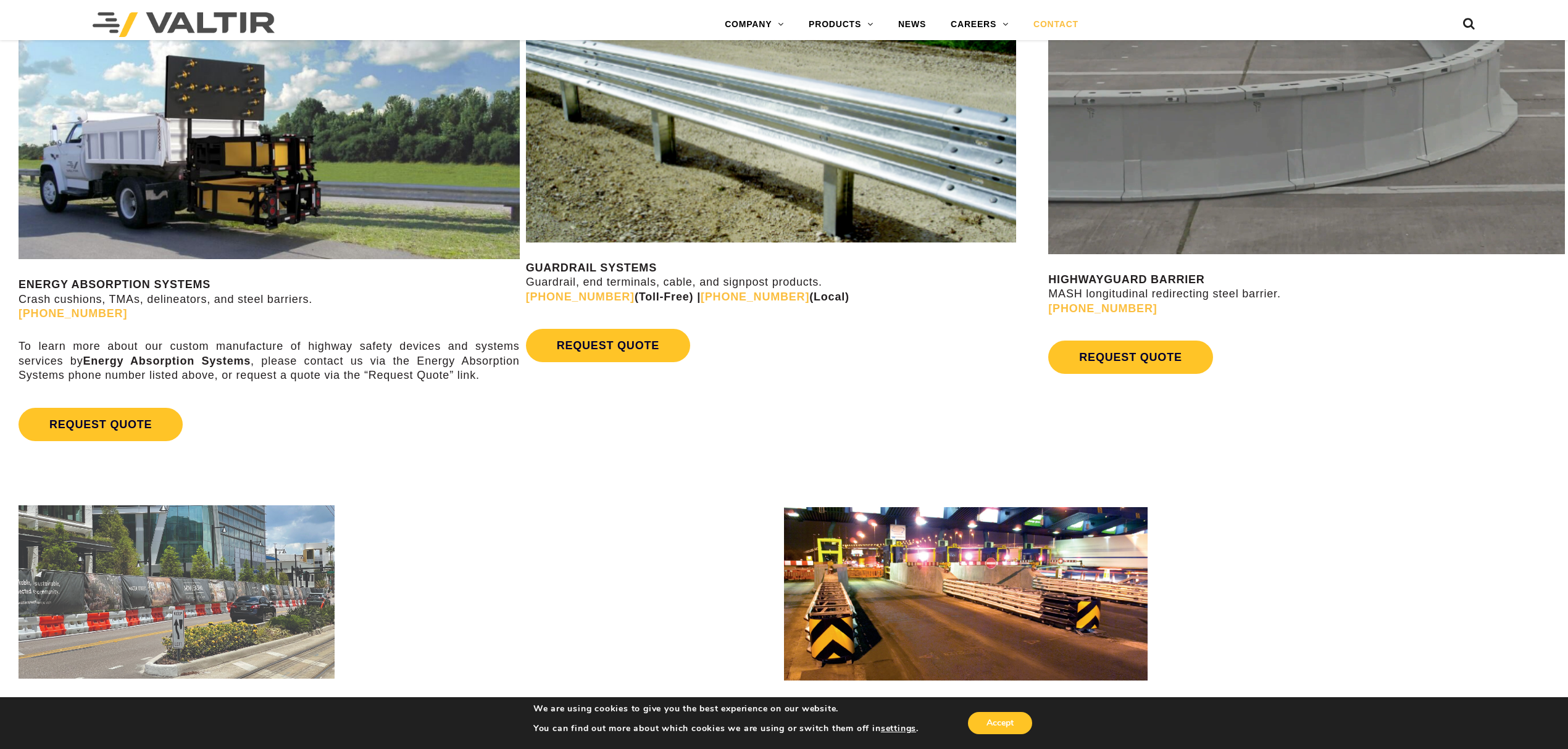
click at [700, 299] on link "(945) 219-7640" at bounding box center [754, 296] width 108 height 13
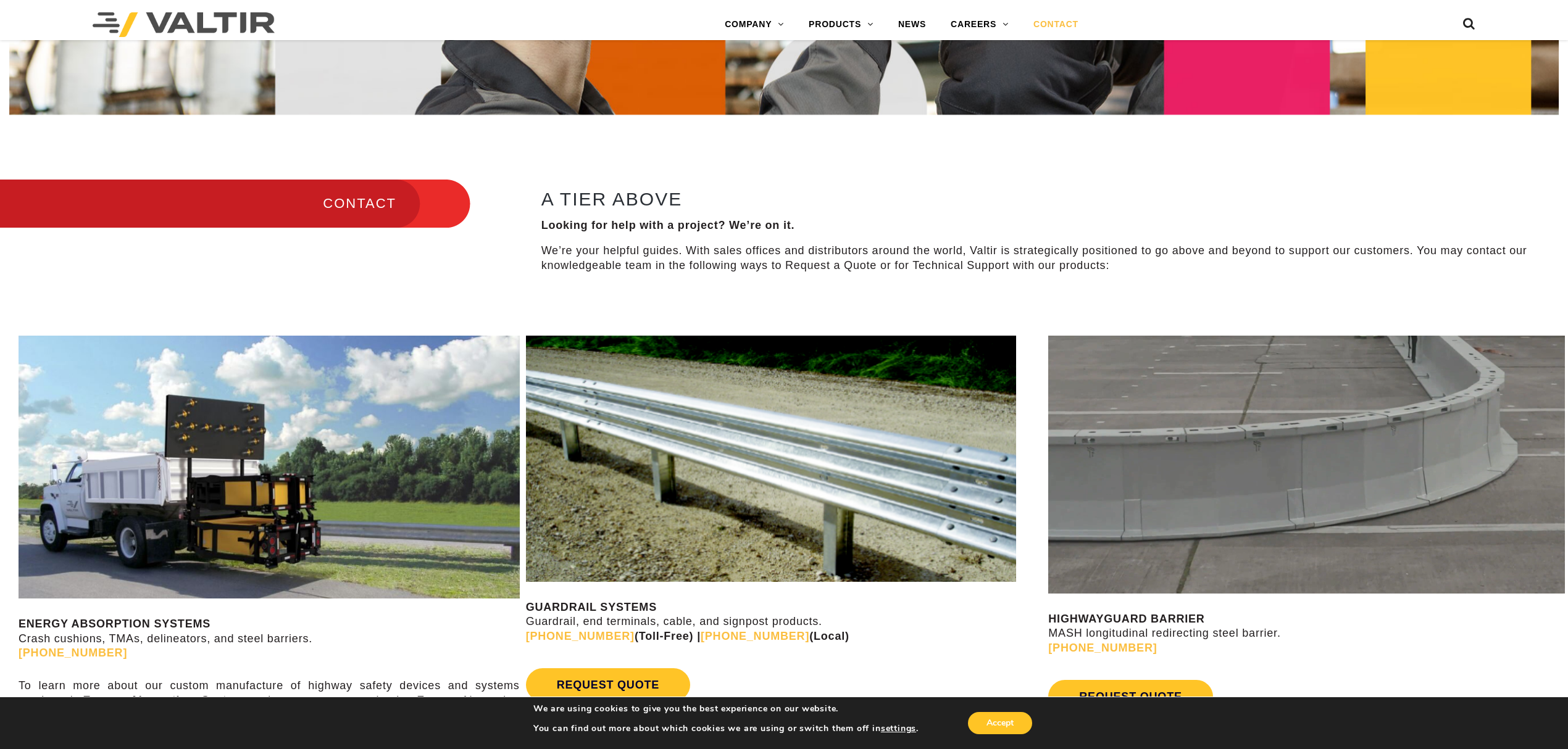
scroll to position [410, 0]
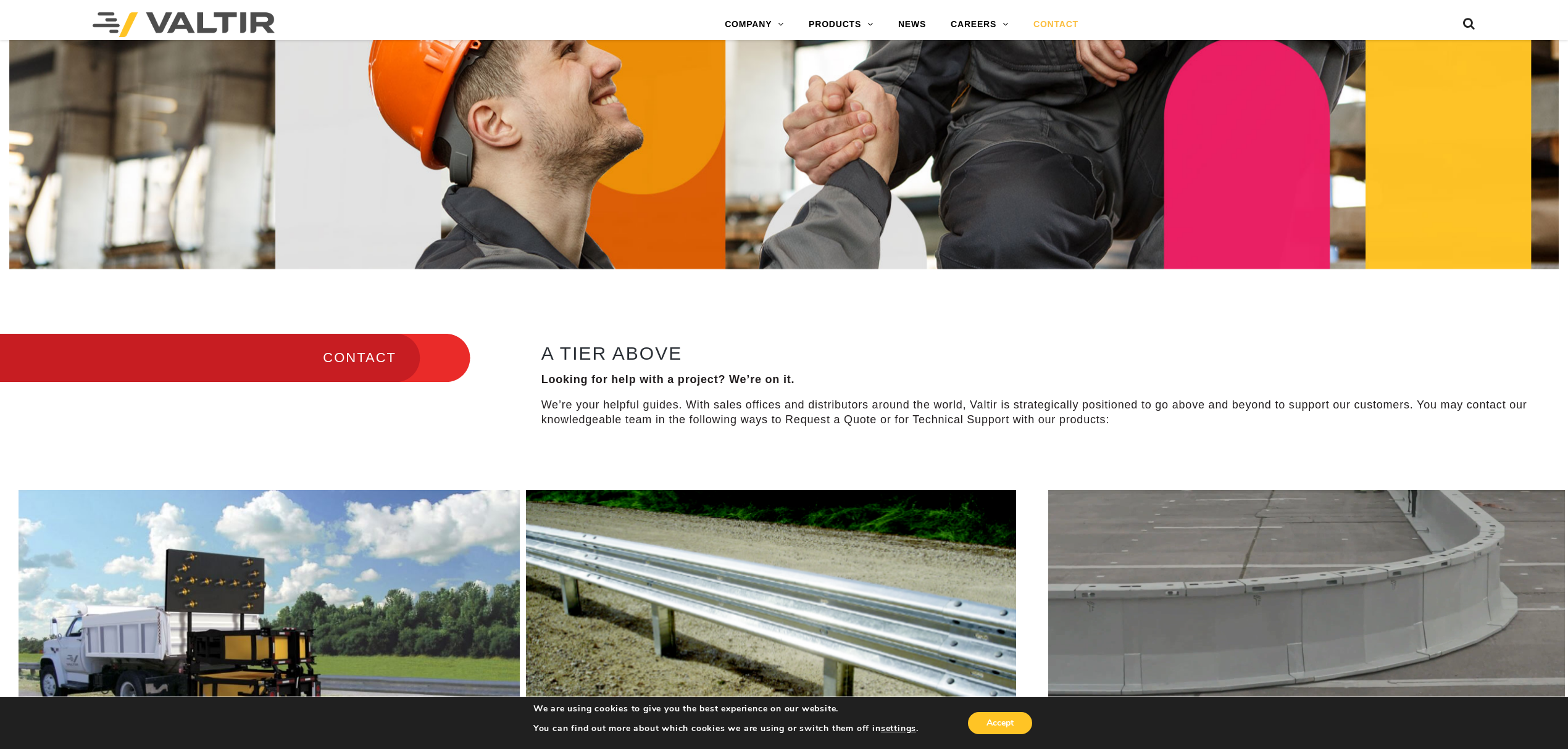
drag, startPoint x: 660, startPoint y: 183, endPoint x: 654, endPoint y: 190, distance: 9.2
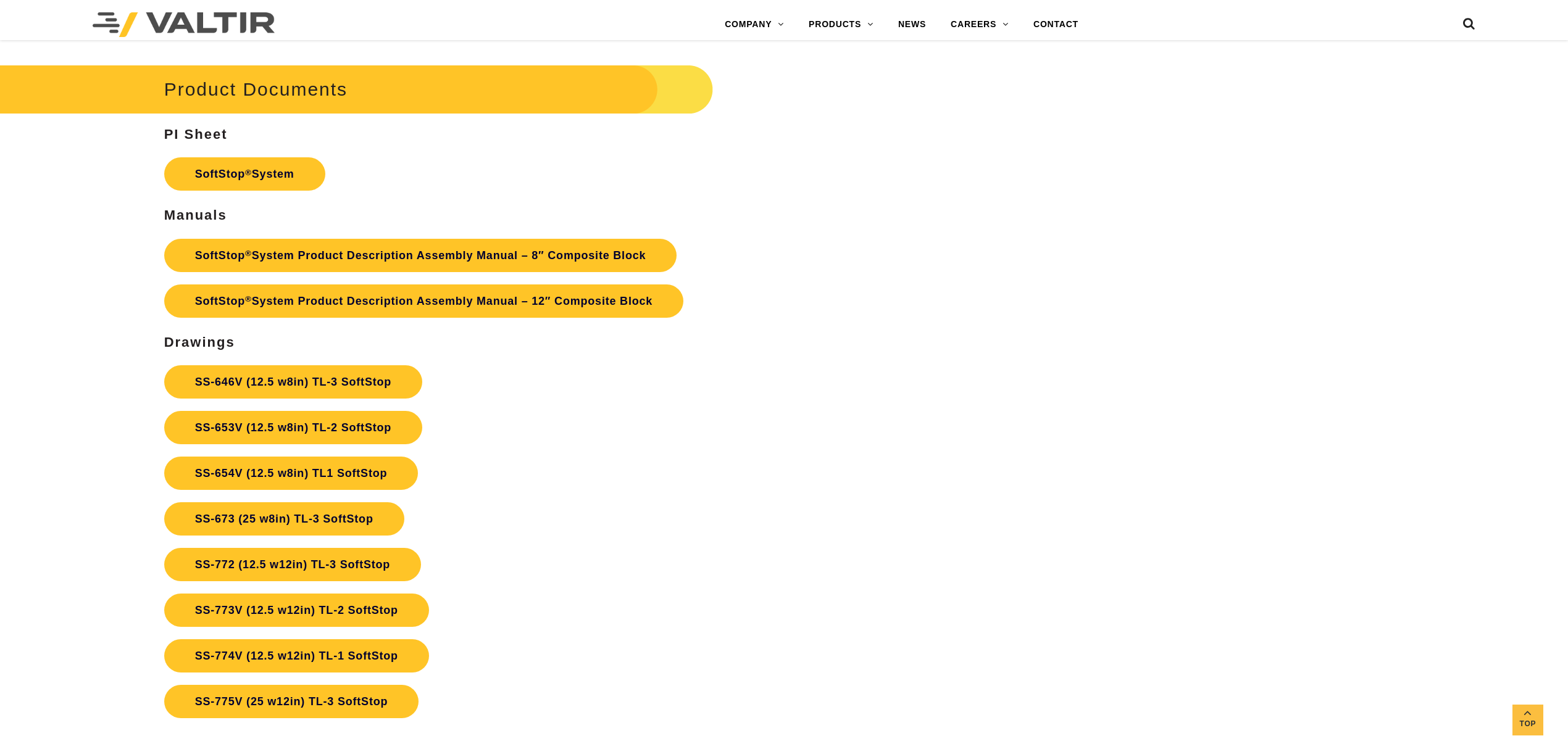
scroll to position [5266, 0]
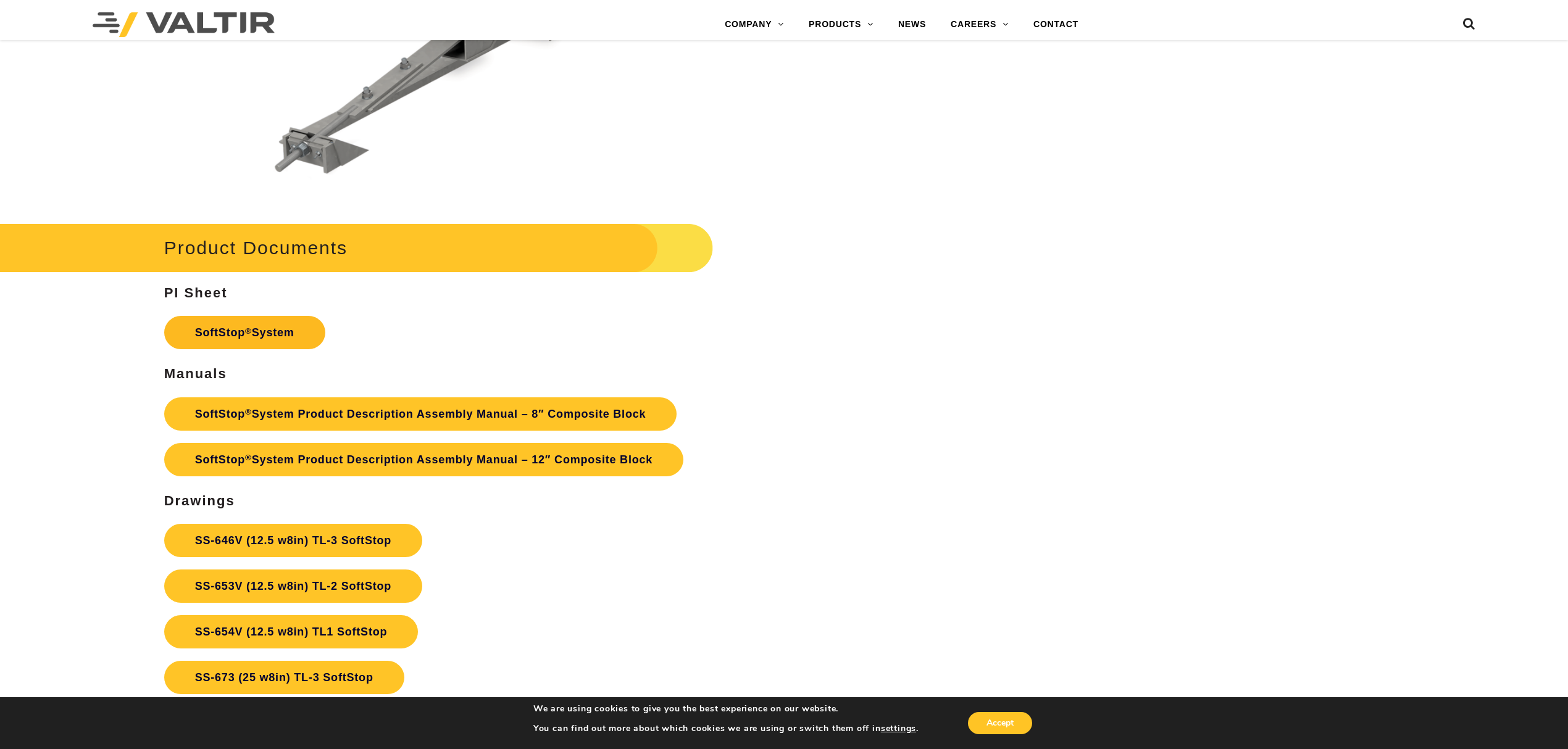
click at [245, 333] on sup "®" at bounding box center [249, 331] width 7 height 9
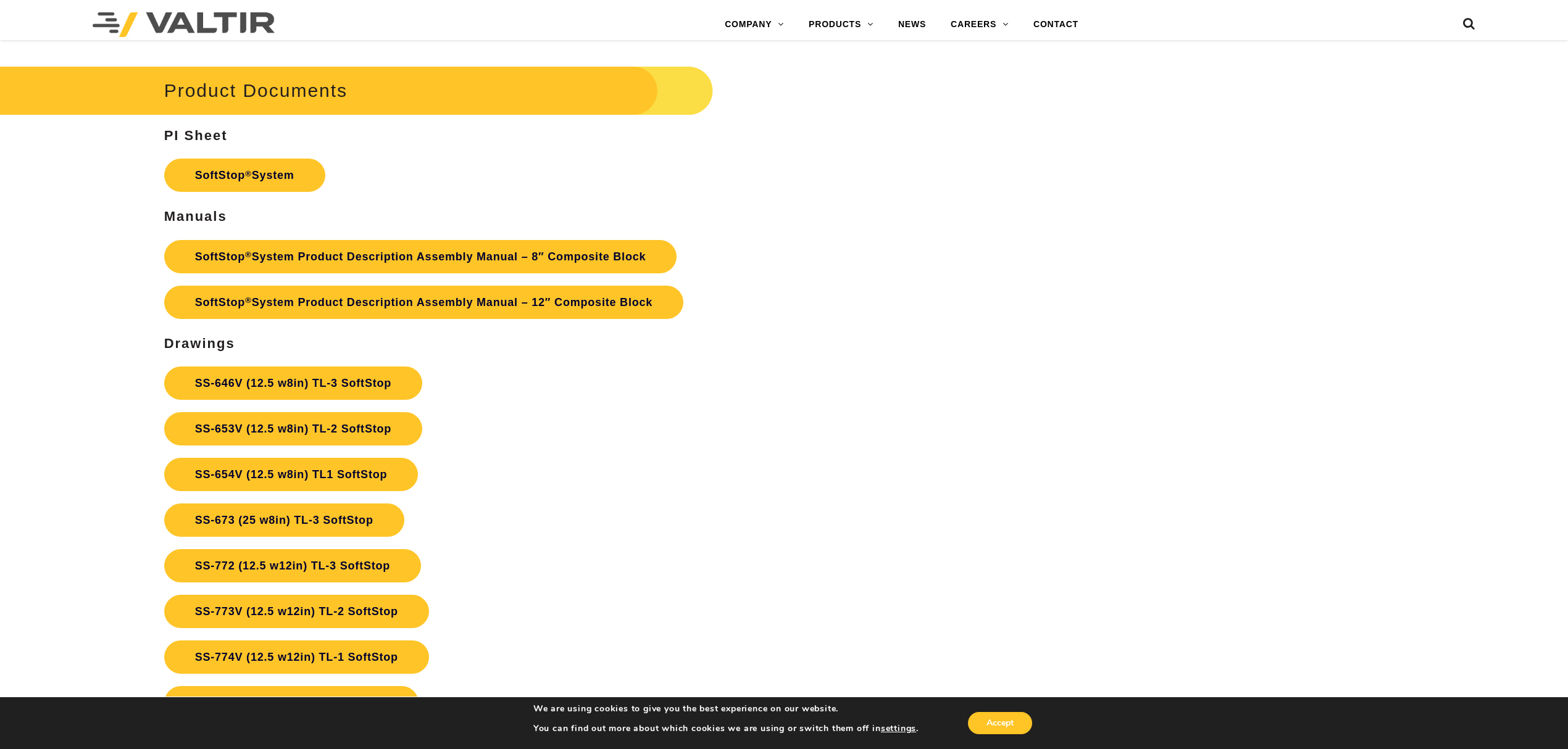
scroll to position [5430, 0]
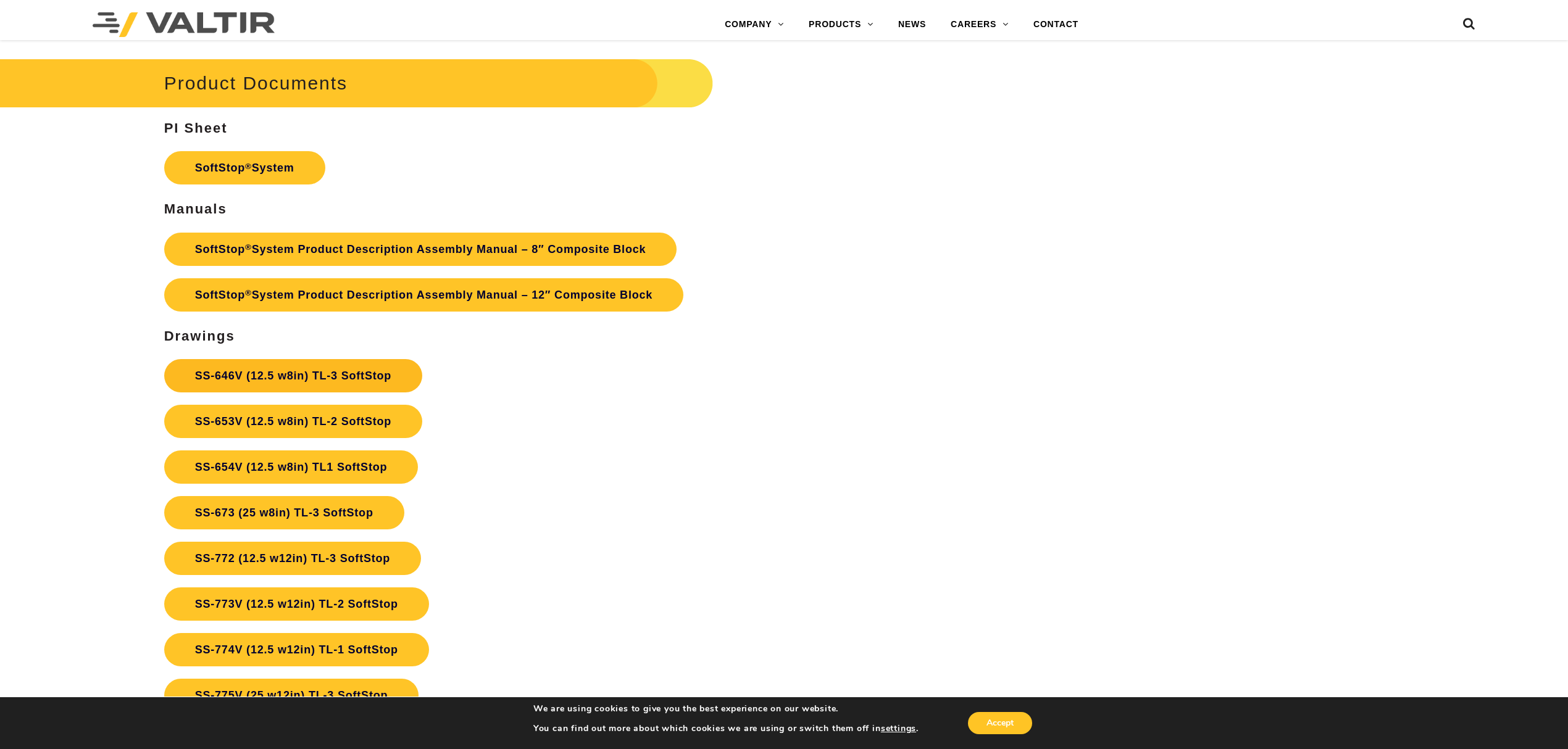
click at [331, 369] on link "SS-646V (12.5 w8in) TL-3 SoftStop" at bounding box center [292, 376] width 258 height 34
